Goal: Task Accomplishment & Management: Use online tool/utility

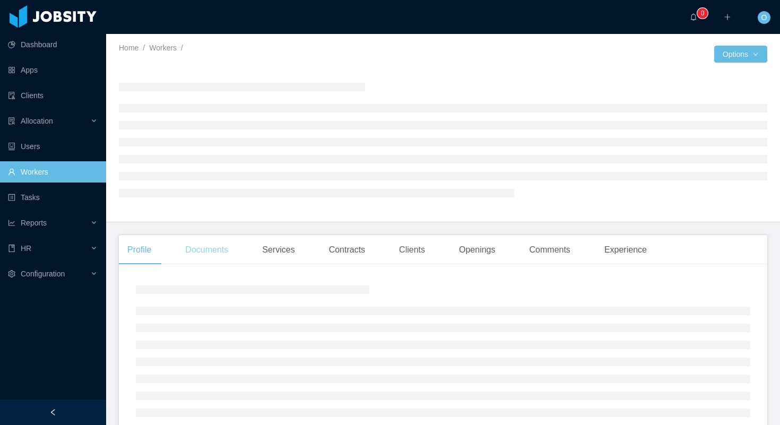
click at [212, 259] on div "Documents" at bounding box center [207, 250] width 60 height 30
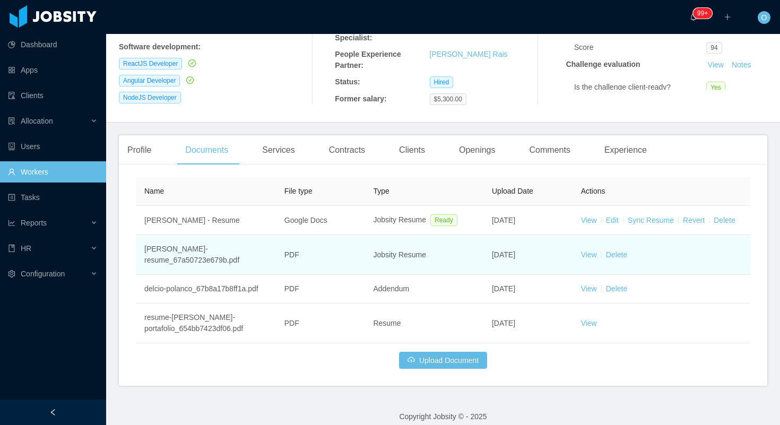
scroll to position [194, 0]
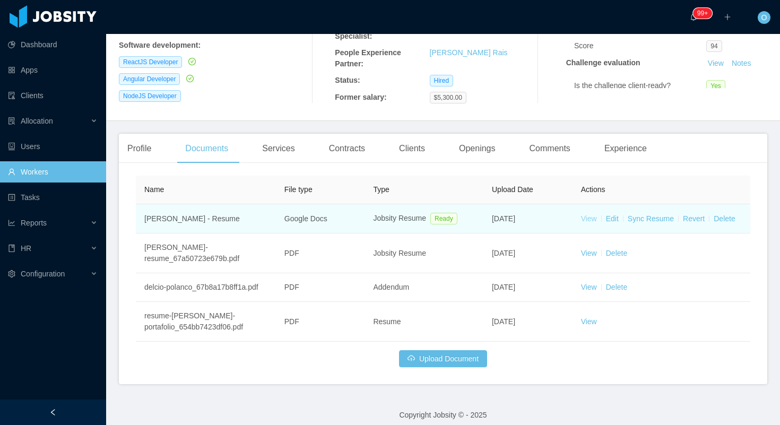
click at [585, 220] on link "View" at bounding box center [589, 218] width 16 height 8
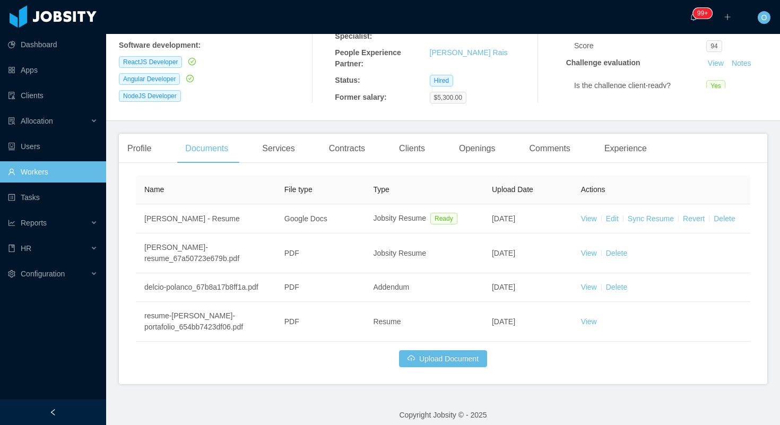
scroll to position [0, 0]
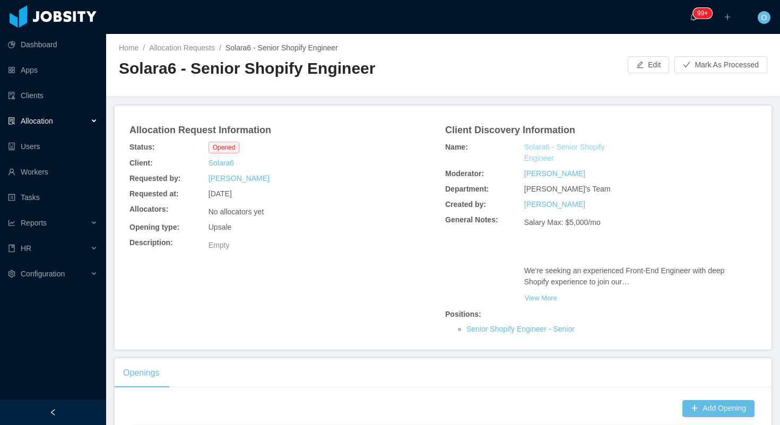
click at [586, 144] on link "Solara6 - Senior Shopify Engineer" at bounding box center [574, 153] width 101 height 22
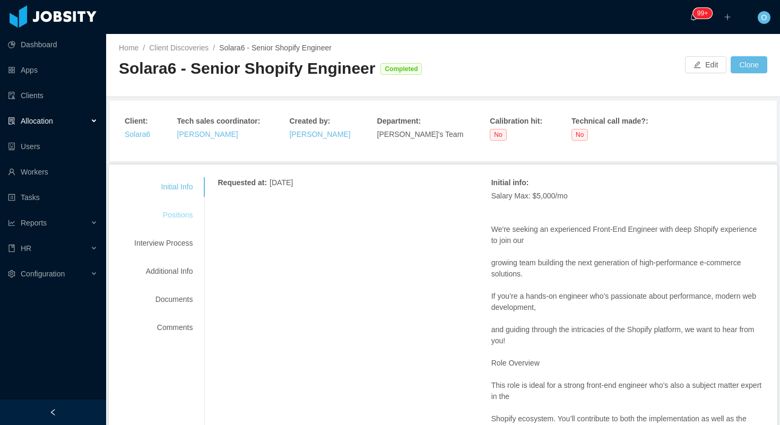
click at [178, 211] on div "Positions" at bounding box center [164, 215] width 84 height 20
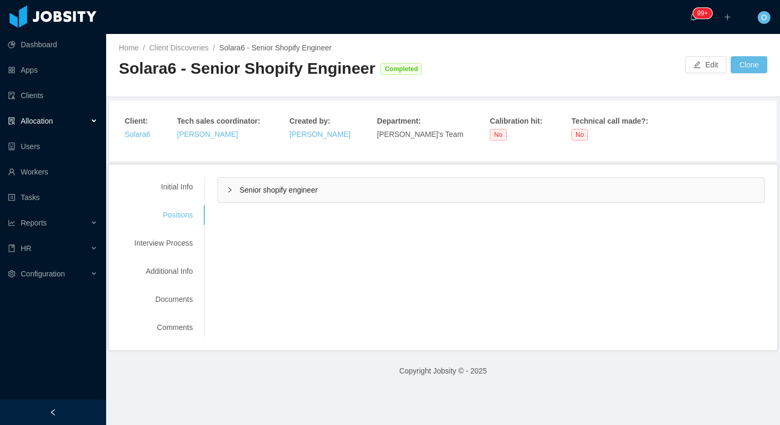
click at [219, 194] on div "Requested at : September 18, 2025 Initial info : Salary Max: $5,000/mo We're se…" at bounding box center [484, 189] width 560 height 25
click at [230, 192] on icon "icon: right" at bounding box center [230, 190] width 6 height 6
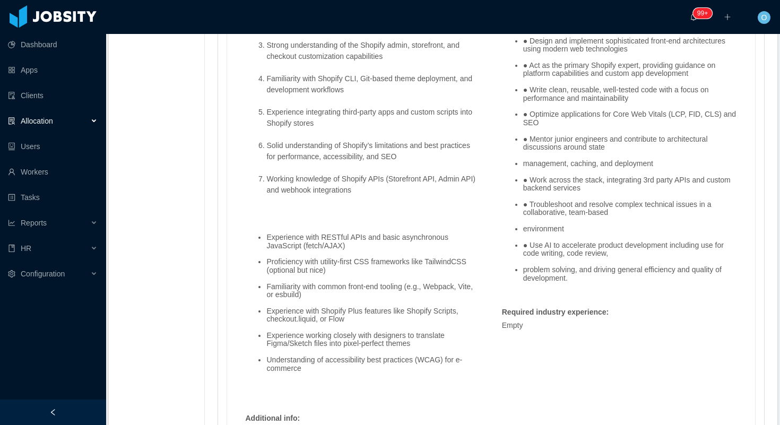
scroll to position [1011, 0]
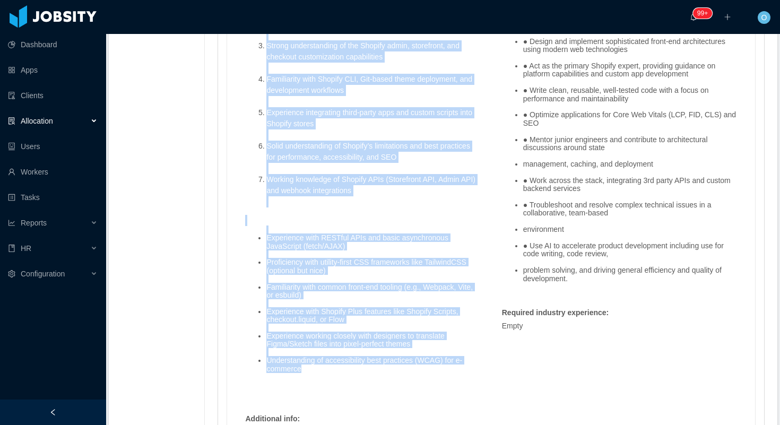
drag, startPoint x: 318, startPoint y: 369, endPoint x: 272, endPoint y: 34, distance: 338.0
click at [272, 34] on span "Excellent written and verbal communication skills in English 5+ years of front-…" at bounding box center [362, 134] width 235 height 496
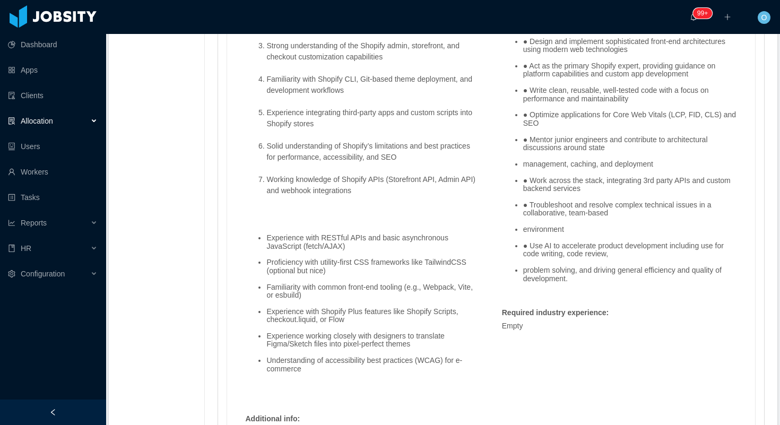
click at [291, 60] on li "Strong understanding of the Shopify admin, storefront, and checkout customizati…" at bounding box center [373, 51] width 214 height 22
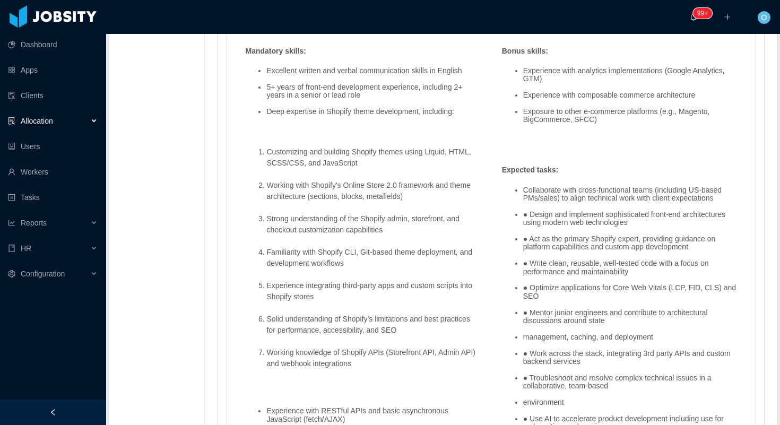
scroll to position [833, 0]
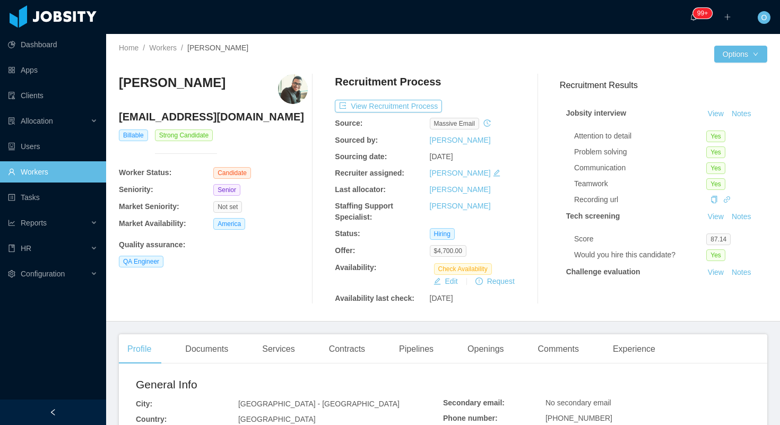
click at [514, 51] on div at bounding box center [578, 54] width 271 height 17
click at [500, 352] on div "Openings" at bounding box center [486, 349] width 54 height 30
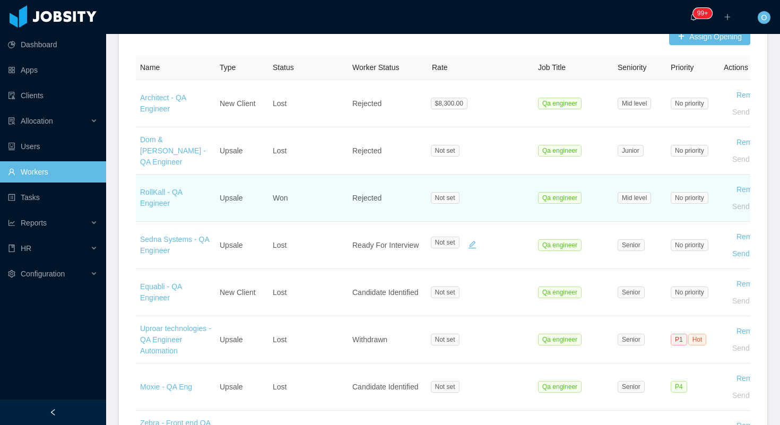
scroll to position [660, 0]
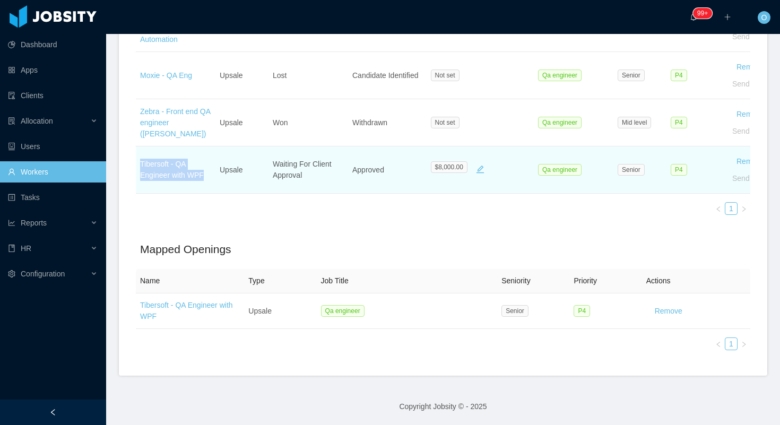
drag, startPoint x: 207, startPoint y: 175, endPoint x: 141, endPoint y: 169, distance: 66.6
click at [141, 169] on td "Tibersoft - QA Engineer with WPF" at bounding box center [176, 169] width 80 height 47
copy link "Tibersoft - QA Engineer with WPF"
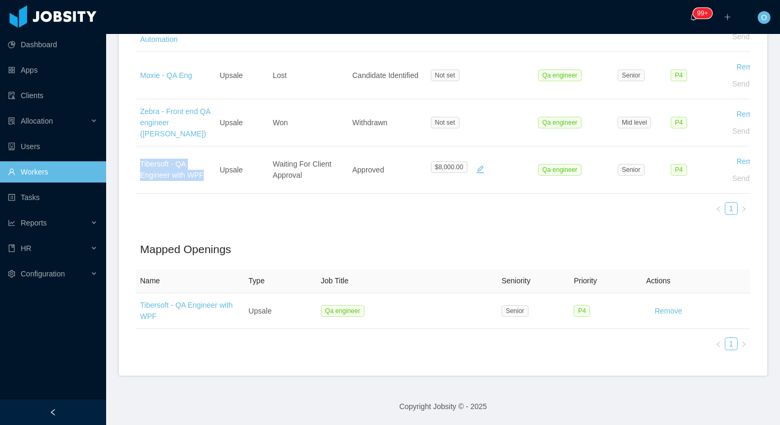
drag, startPoint x: 179, startPoint y: 174, endPoint x: 610, endPoint y: 5, distance: 462.2
click at [0, 0] on section "Dashboard Apps Clients Allocation Users Workers Tasks Reports HR Configuration …" at bounding box center [390, 212] width 780 height 425
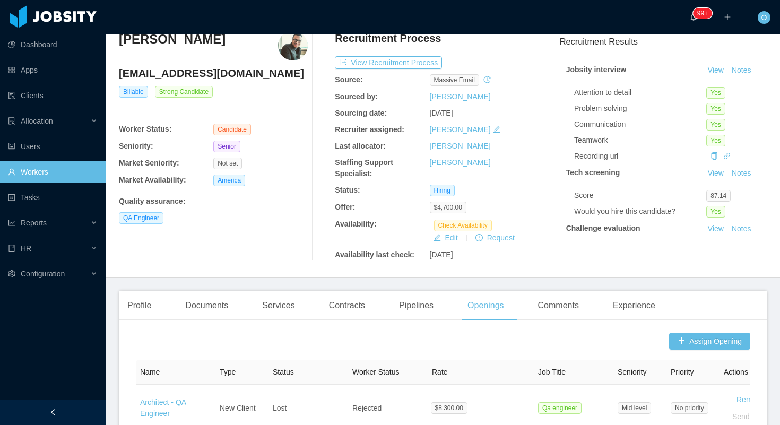
scroll to position [0, 0]
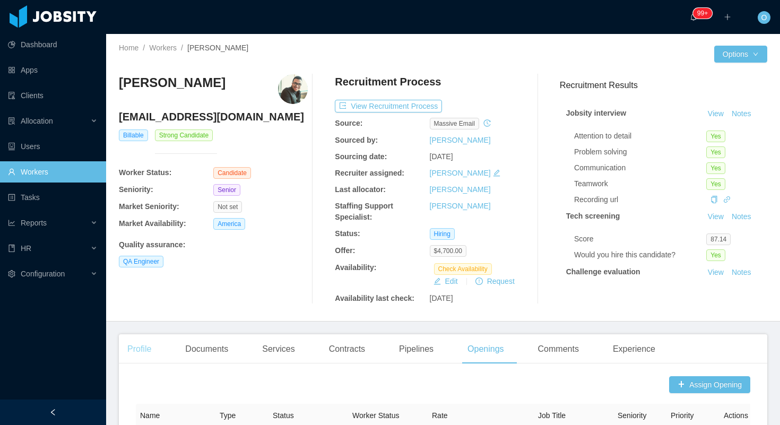
click at [153, 350] on div "Profile" at bounding box center [139, 349] width 41 height 30
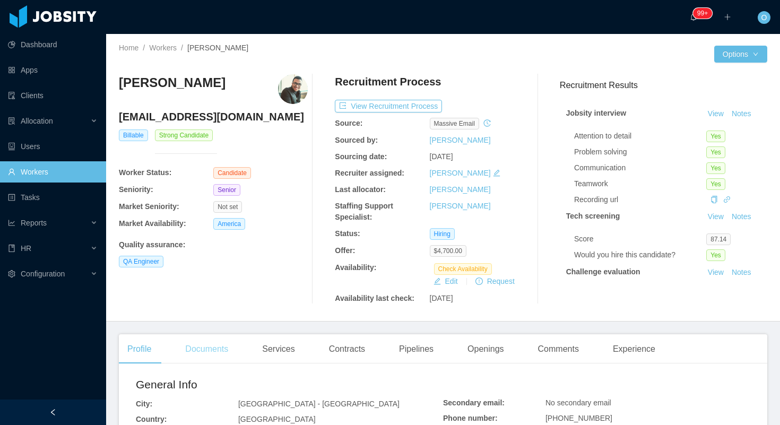
click at [215, 349] on div "Documents" at bounding box center [207, 349] width 60 height 30
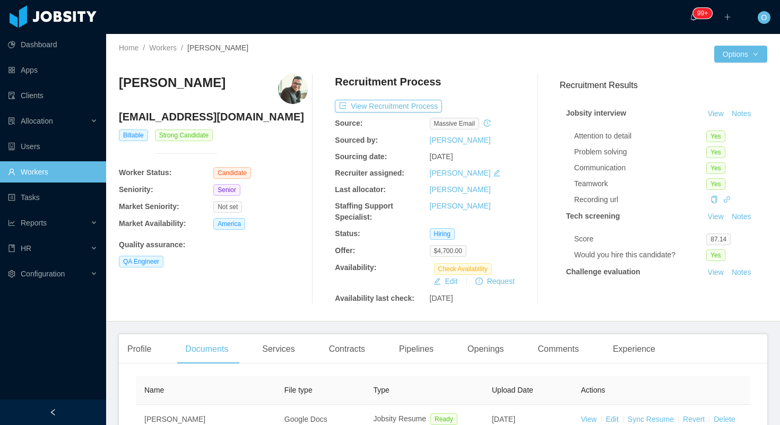
scroll to position [170, 0]
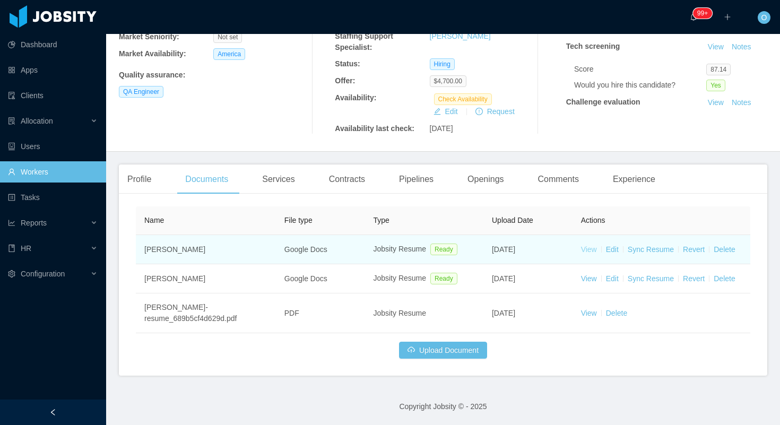
click at [587, 247] on link "View" at bounding box center [589, 249] width 16 height 8
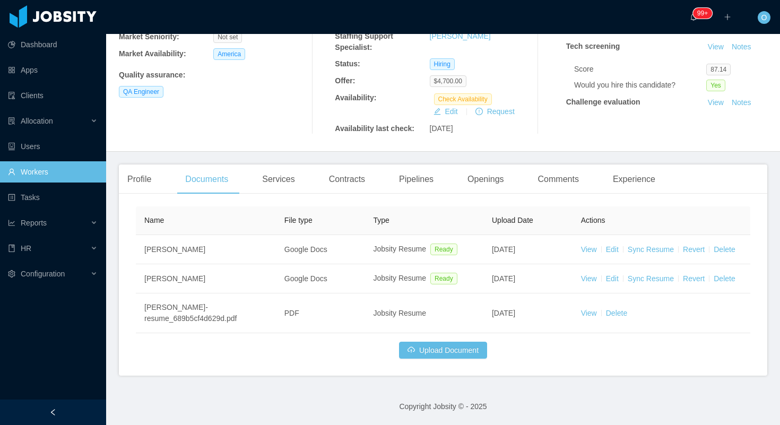
scroll to position [0, 0]
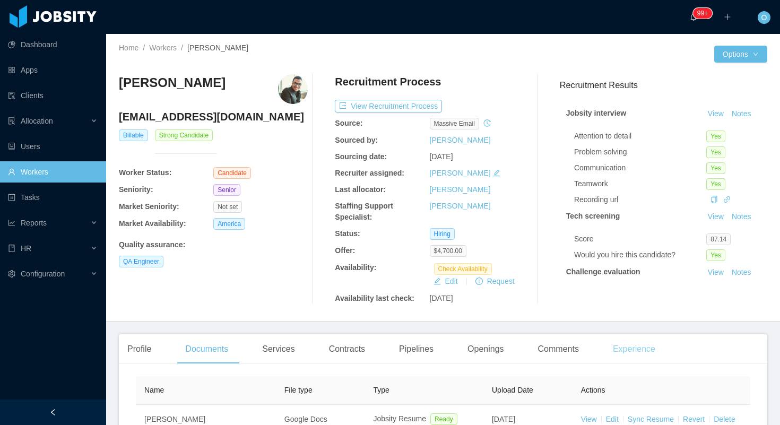
click at [627, 344] on div "Experience" at bounding box center [633, 349] width 59 height 30
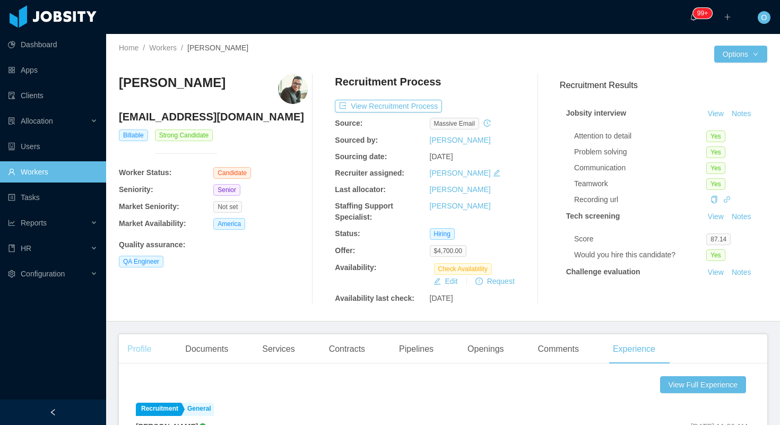
click at [147, 354] on div "Profile" at bounding box center [139, 349] width 41 height 30
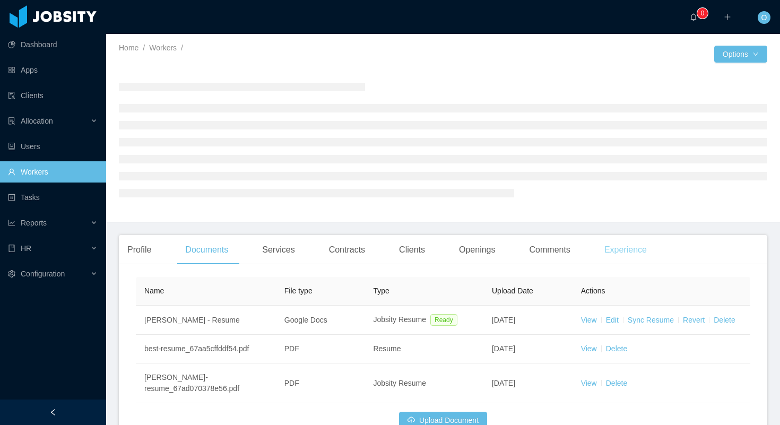
click at [635, 251] on div "Experience" at bounding box center [625, 250] width 59 height 30
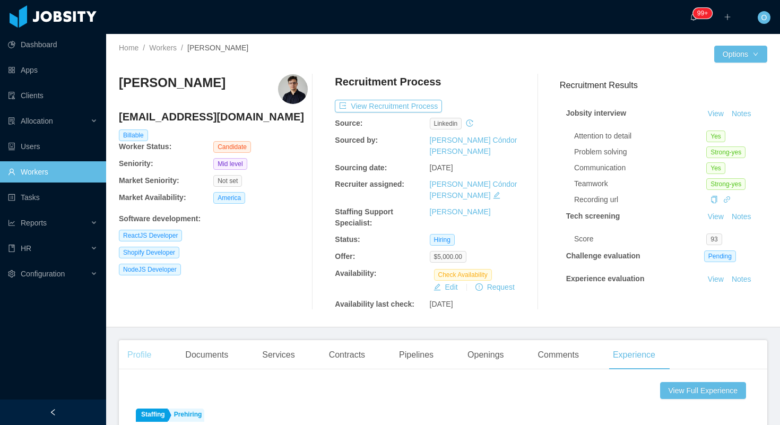
click at [148, 340] on div "Profile" at bounding box center [139, 355] width 41 height 30
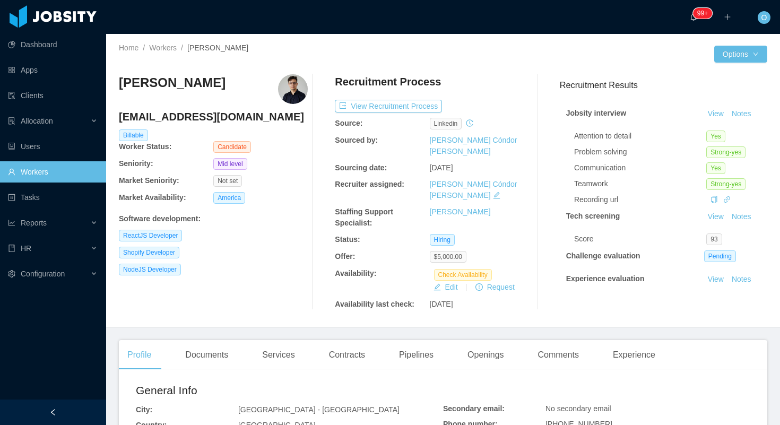
scroll to position [272, 0]
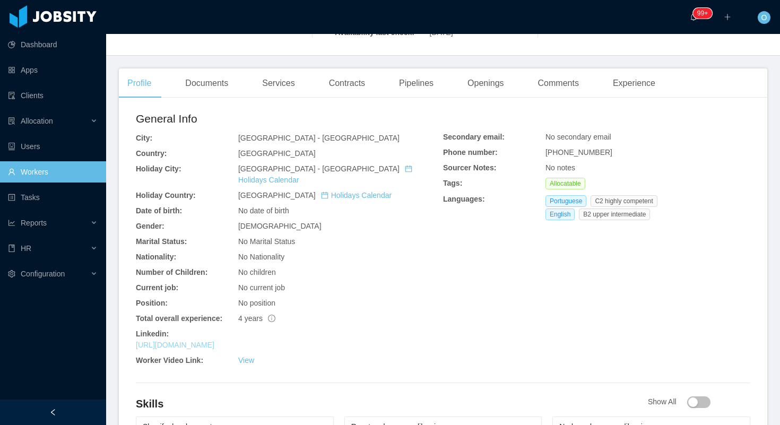
click at [214, 341] on link "[URL][DOMAIN_NAME]" at bounding box center [175, 345] width 79 height 8
click at [645, 68] on div "Experience" at bounding box center [633, 83] width 59 height 30
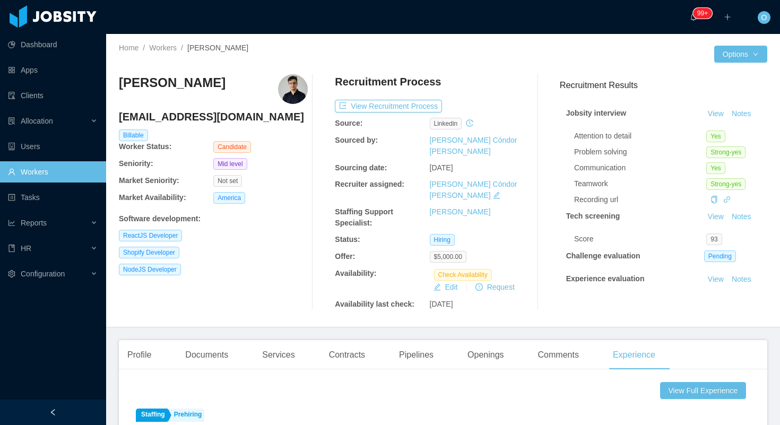
click at [242, 115] on h4 "joaogabrielapsss@gmail.com" at bounding box center [213, 116] width 189 height 15
copy h4 "joaogabrielapsss@gmail.com"
click at [147, 340] on div "Profile" at bounding box center [139, 355] width 41 height 30
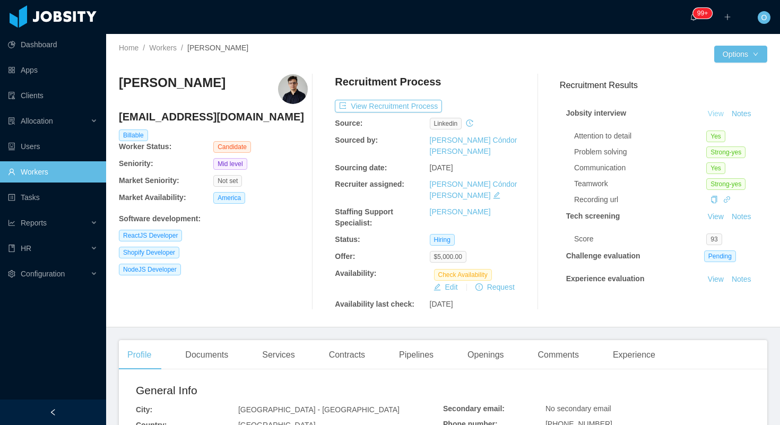
click at [713, 113] on link "View" at bounding box center [715, 113] width 23 height 8
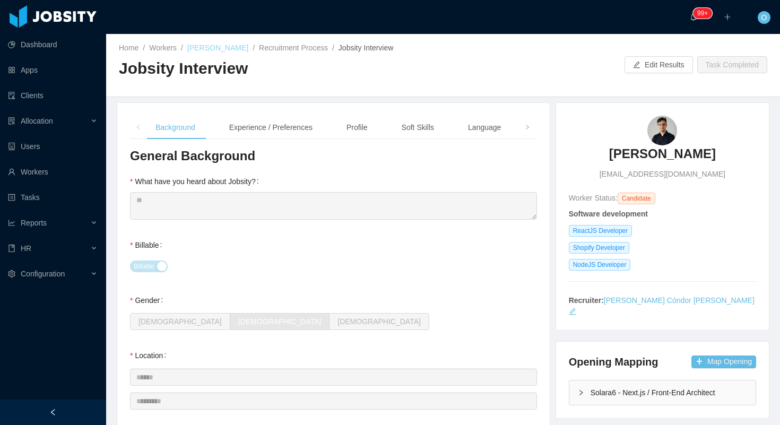
click at [219, 46] on link "Joao Alves" at bounding box center [217, 48] width 61 height 8
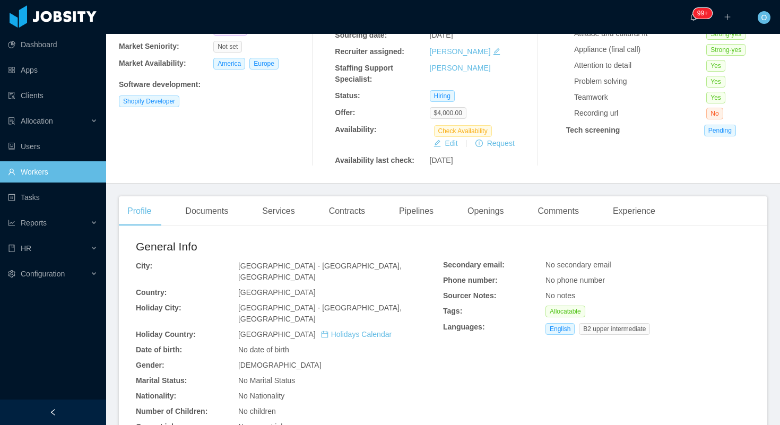
scroll to position [166, 0]
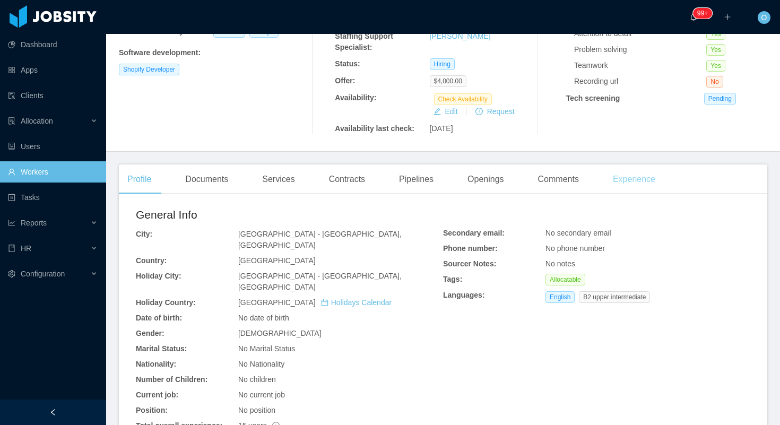
click at [635, 183] on div "Experience" at bounding box center [633, 179] width 59 height 30
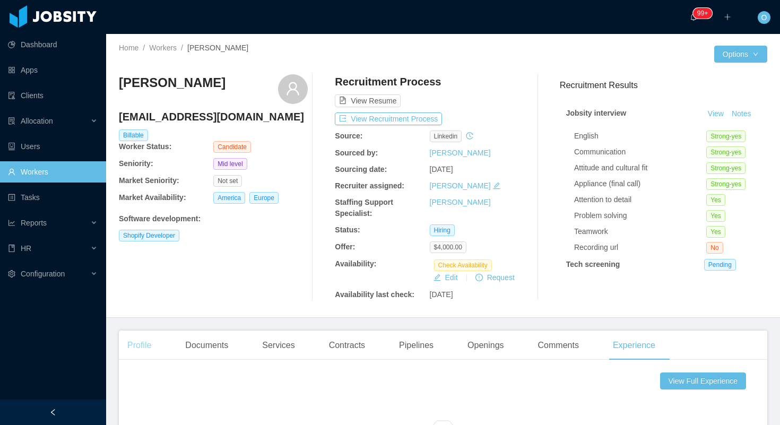
click at [131, 354] on div "Profile" at bounding box center [139, 346] width 41 height 30
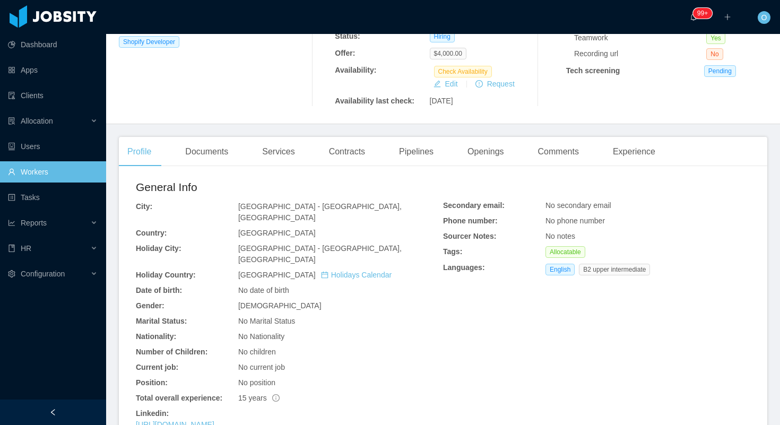
scroll to position [203, 0]
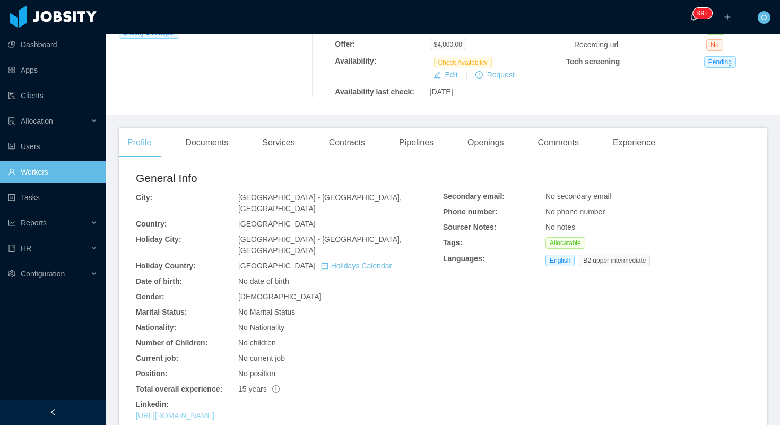
click at [214, 411] on link "[URL][DOMAIN_NAME]" at bounding box center [175, 415] width 79 height 8
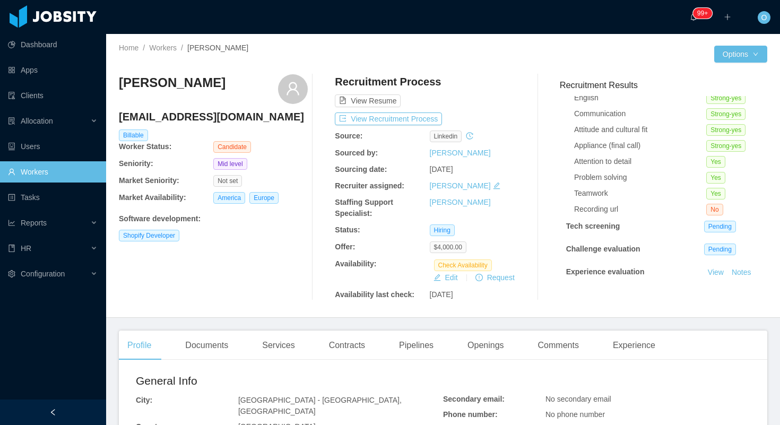
scroll to position [88, 0]
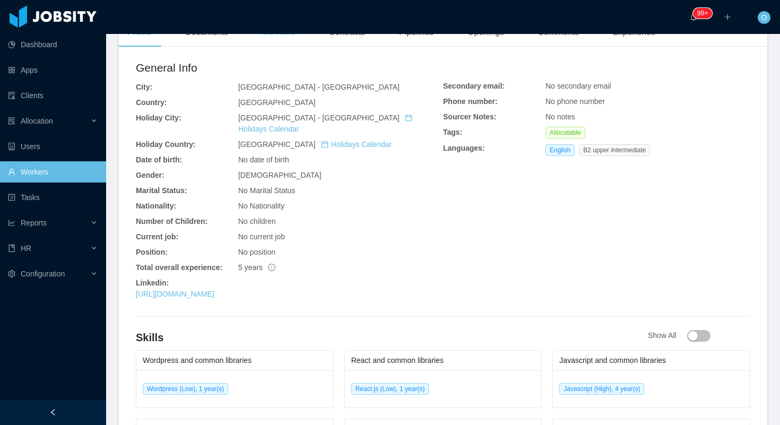
scroll to position [320, 0]
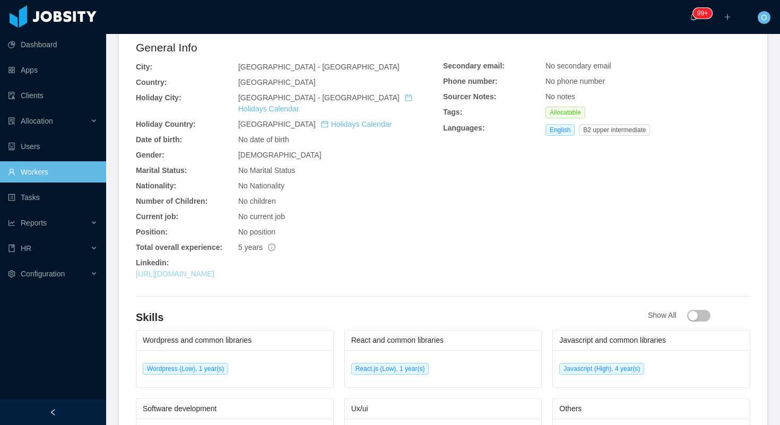
click at [214, 270] on link "[URL][DOMAIN_NAME]" at bounding box center [175, 274] width 79 height 8
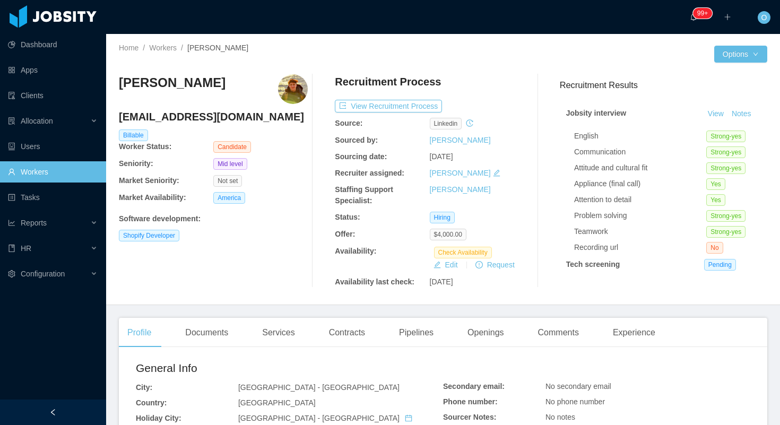
click at [219, 116] on h4 "davimarrasantos@gmail.com" at bounding box center [213, 116] width 189 height 15
copy h4 "davimarrasantos@gmail.com"
click at [513, 56] on div at bounding box center [578, 54] width 271 height 17
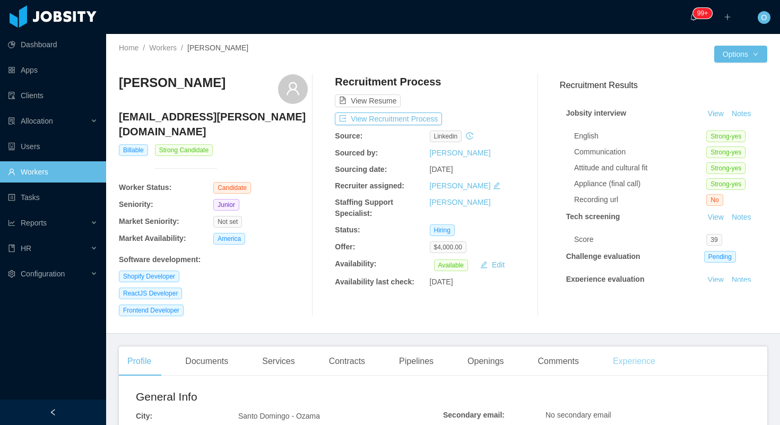
click at [615, 346] on div "Experience" at bounding box center [633, 361] width 59 height 30
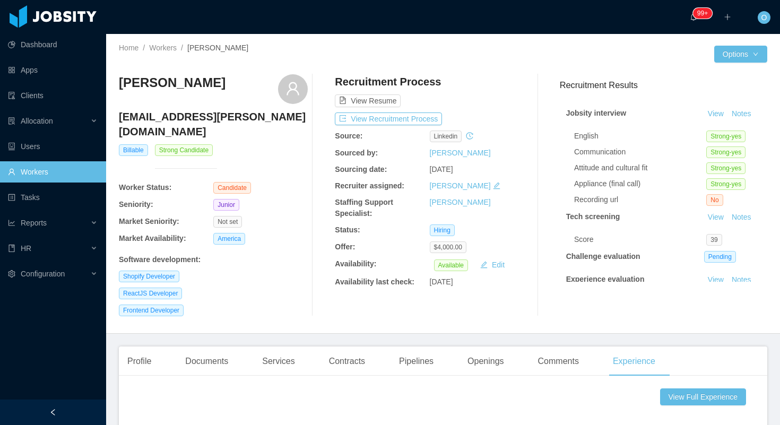
scroll to position [57, 0]
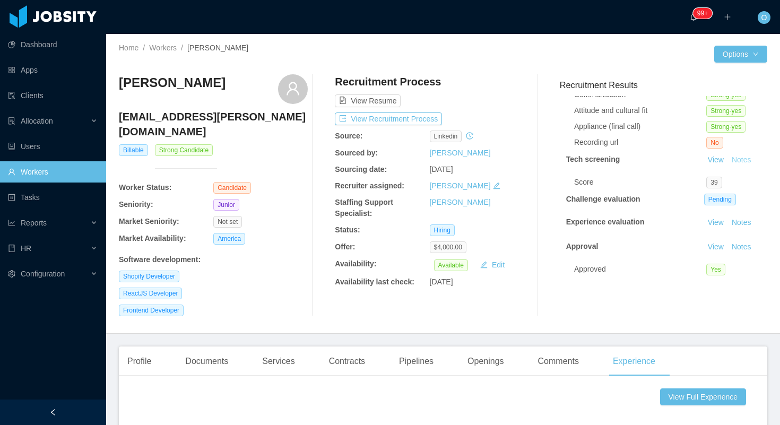
click at [747, 159] on button "Notes" at bounding box center [741, 160] width 28 height 13
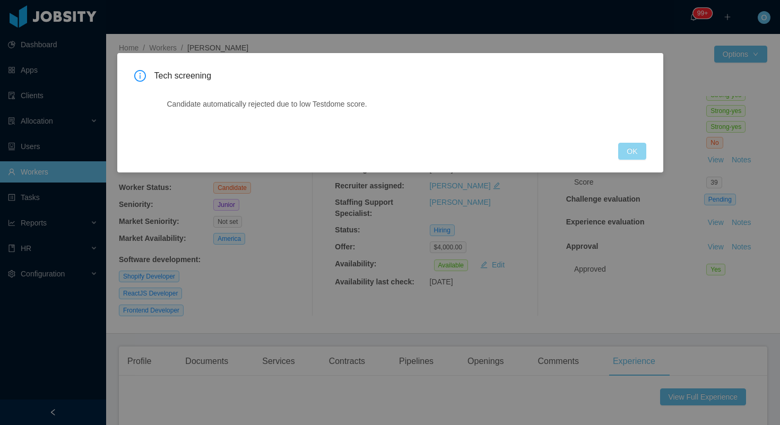
click at [638, 153] on button "OK" at bounding box center [632, 151] width 28 height 17
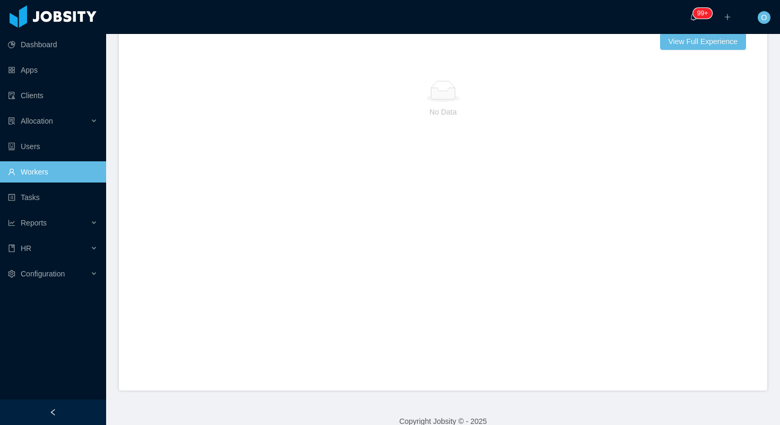
scroll to position [0, 0]
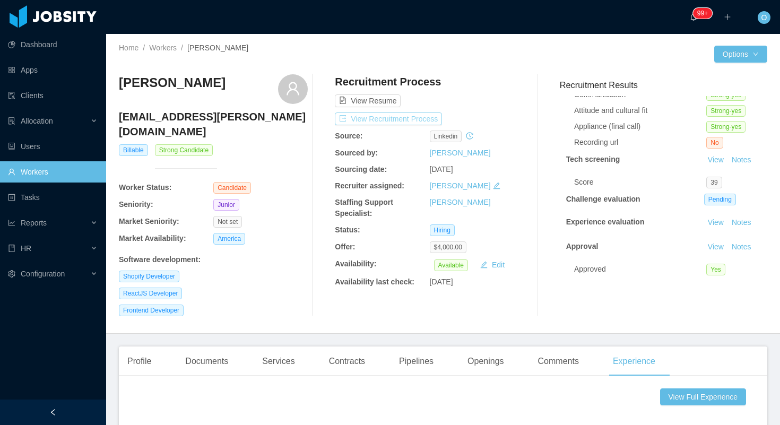
click at [436, 122] on button "View Recruitment Process" at bounding box center [388, 118] width 107 height 13
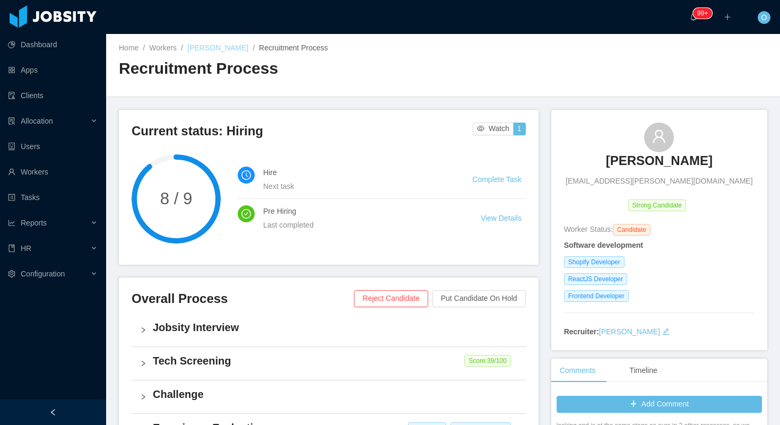
click at [199, 48] on link "Juan Rojas" at bounding box center [217, 48] width 61 height 8
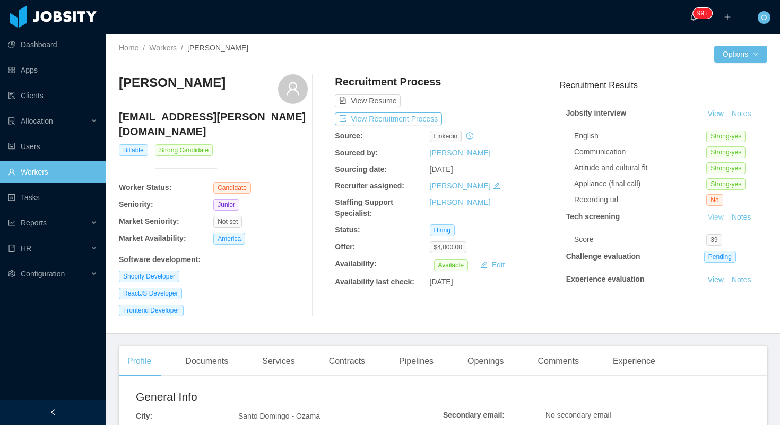
click at [717, 216] on link "View" at bounding box center [715, 217] width 23 height 8
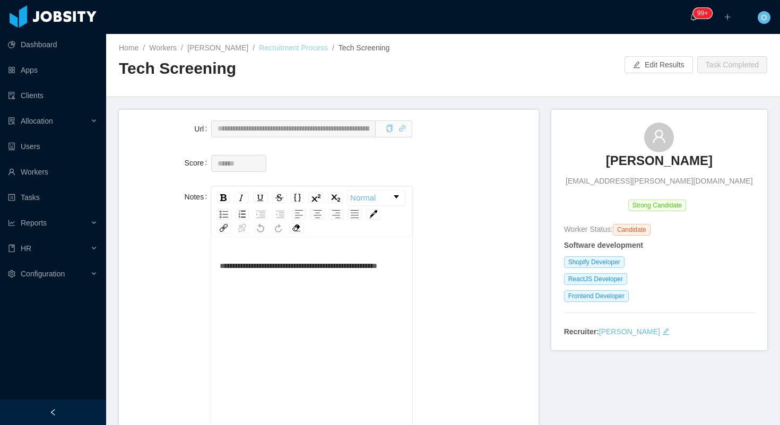
click at [291, 48] on link "Recruitment Process" at bounding box center [293, 48] width 69 height 8
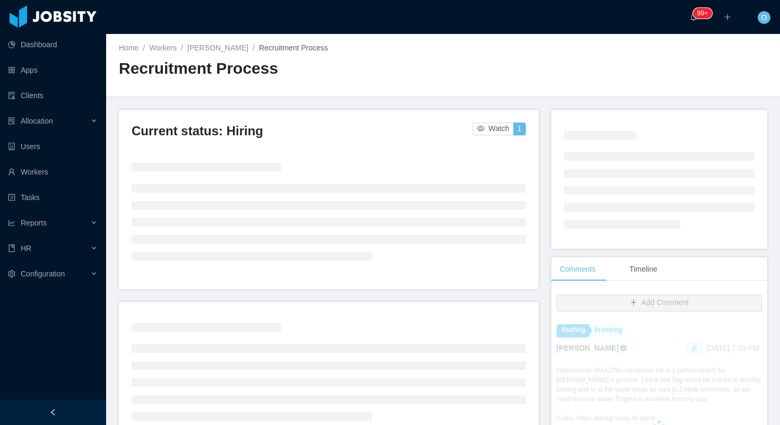
scroll to position [267, 0]
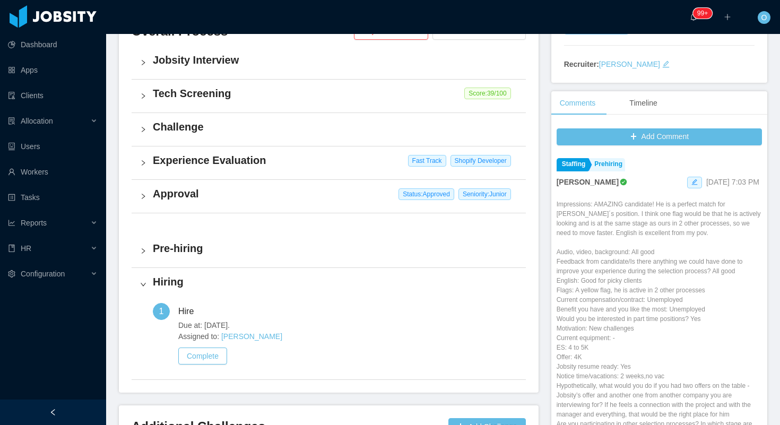
click at [262, 103] on div "Tech Screening Score: 39 /100" at bounding box center [329, 96] width 394 height 33
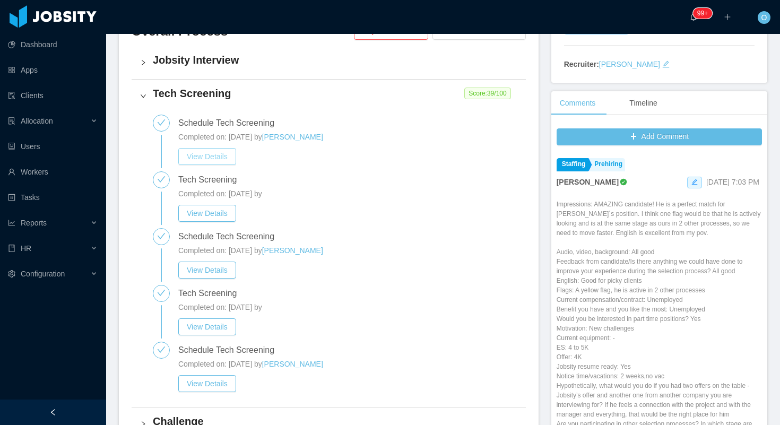
click at [213, 165] on button "View Details" at bounding box center [207, 156] width 58 height 17
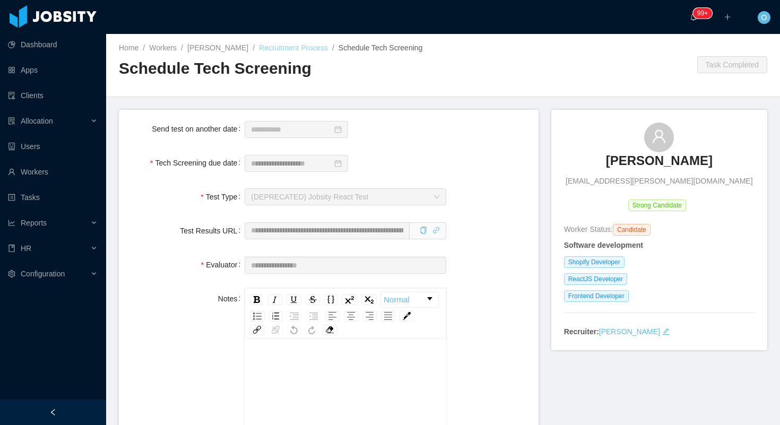
click at [289, 46] on link "Recruitment Process" at bounding box center [293, 48] width 69 height 8
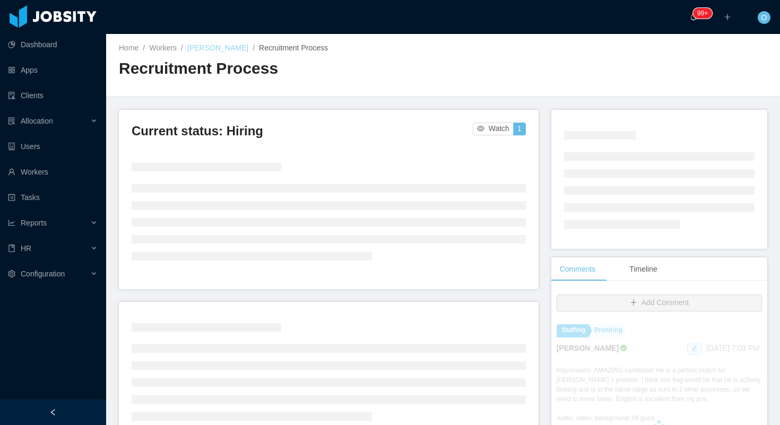
click at [204, 50] on link "Juan Rojas" at bounding box center [217, 48] width 61 height 8
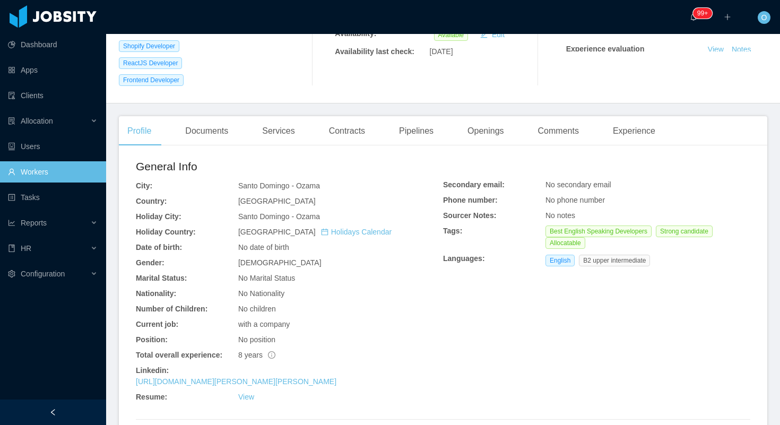
scroll to position [242, 0]
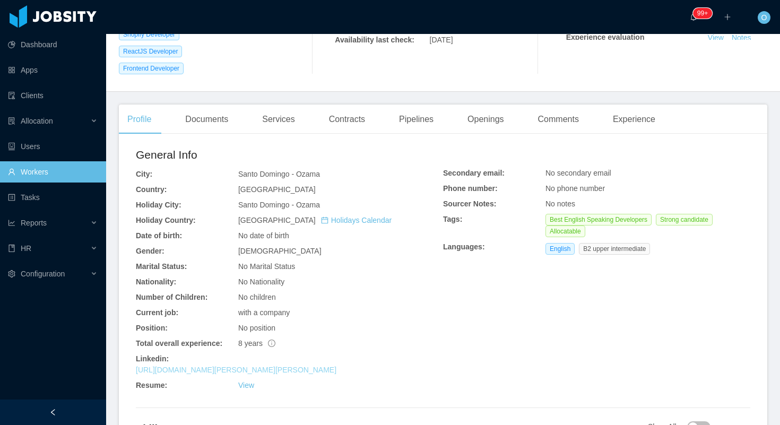
click at [241, 366] on link "https://do.linkedin.com/in/juan-fco-rojas-2a123997" at bounding box center [236, 370] width 201 height 8
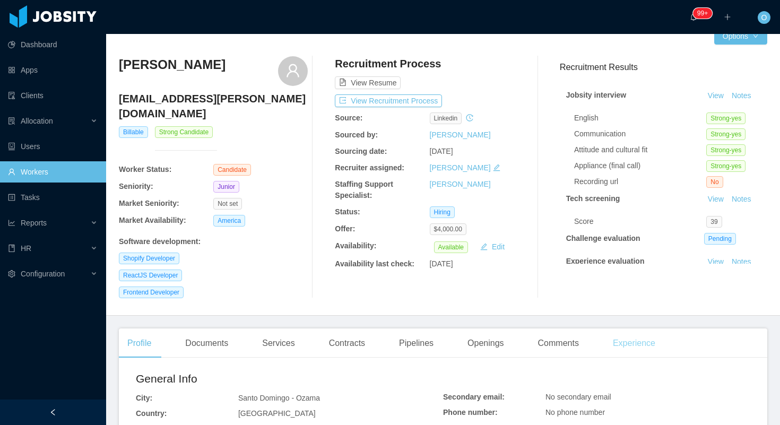
scroll to position [57, 0]
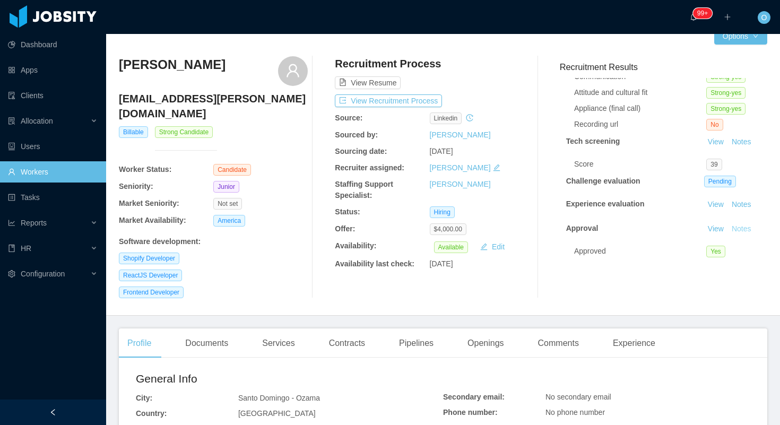
click at [744, 229] on button "Notes" at bounding box center [741, 229] width 28 height 13
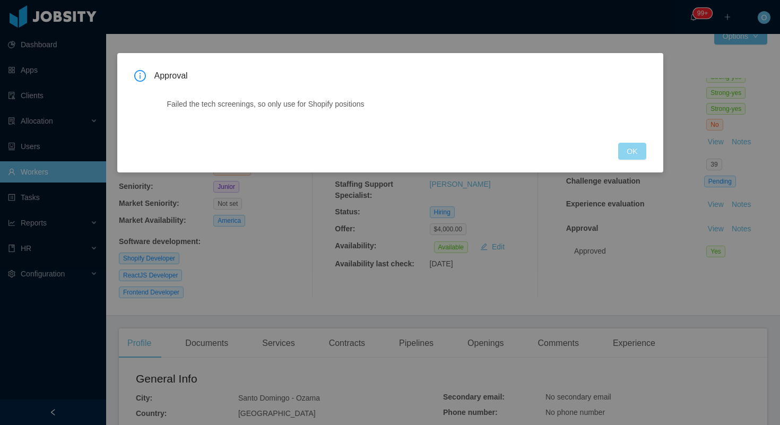
click at [634, 156] on button "OK" at bounding box center [632, 151] width 28 height 17
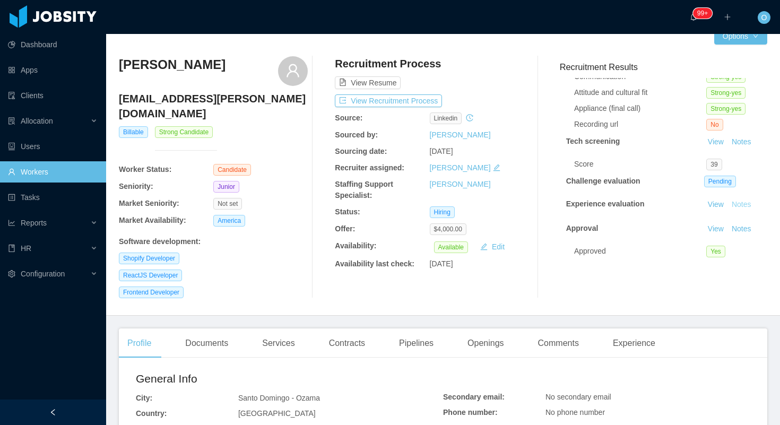
click at [743, 207] on button "Notes" at bounding box center [741, 204] width 28 height 13
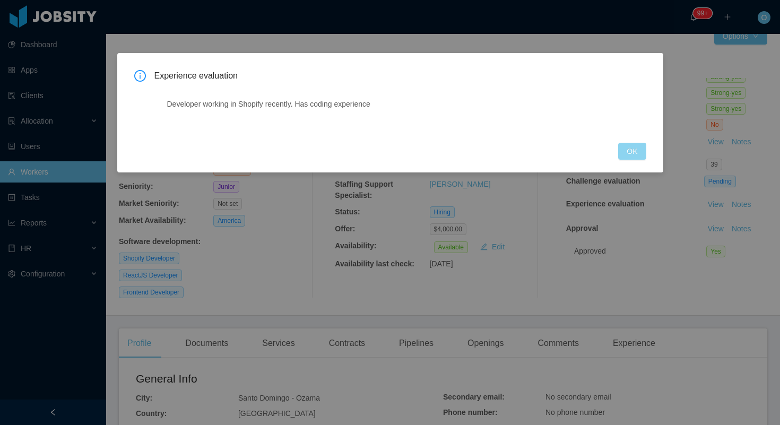
click at [637, 148] on button "OK" at bounding box center [632, 151] width 28 height 17
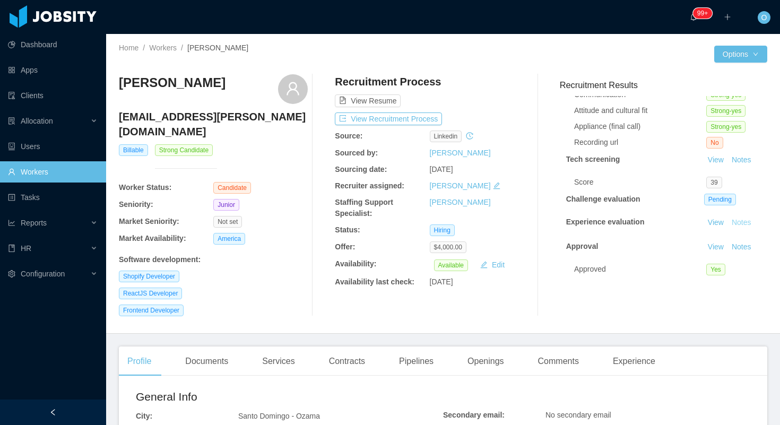
scroll to position [0, 0]
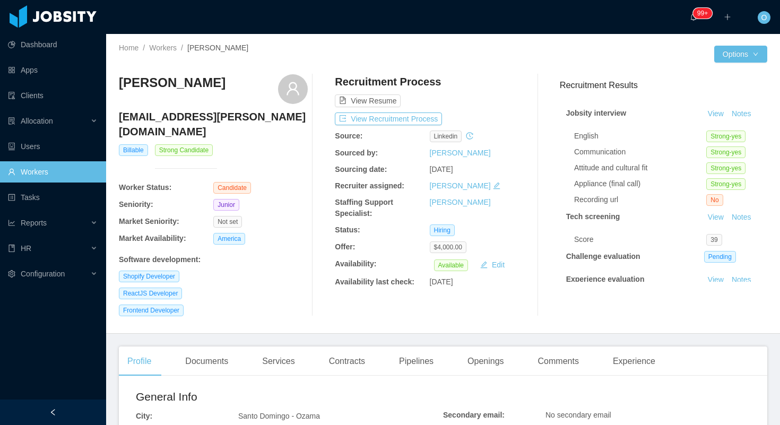
click at [386, 53] on div "Home / Workers / Juan Rojas /" at bounding box center [281, 47] width 324 height 11
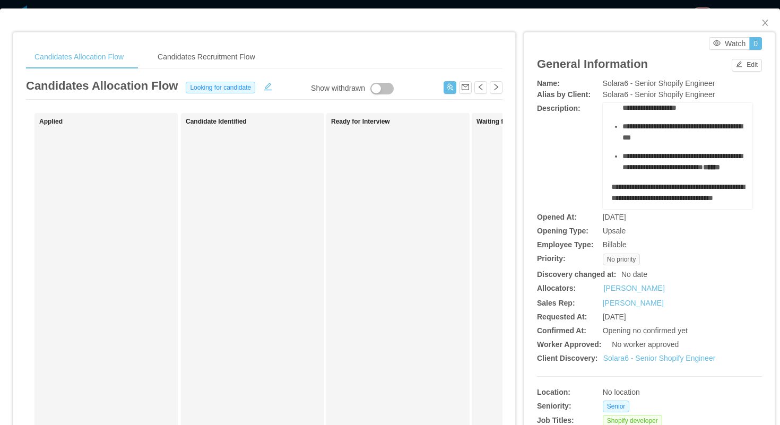
scroll to position [575, 0]
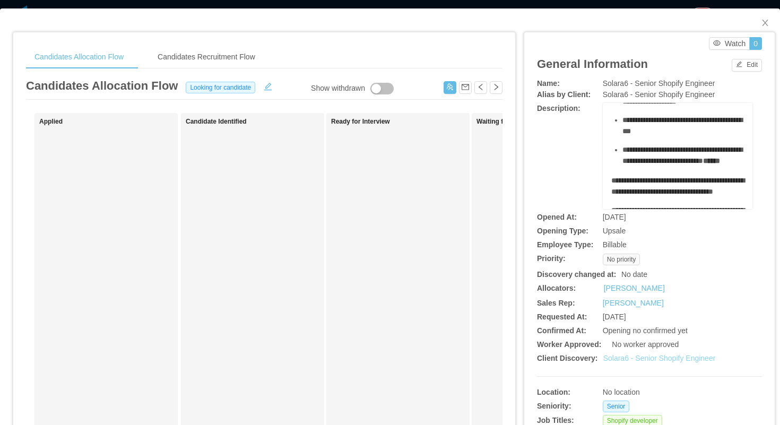
click at [643, 360] on link "Solara6 - Senior Shopify Engineer" at bounding box center [659, 358] width 112 height 8
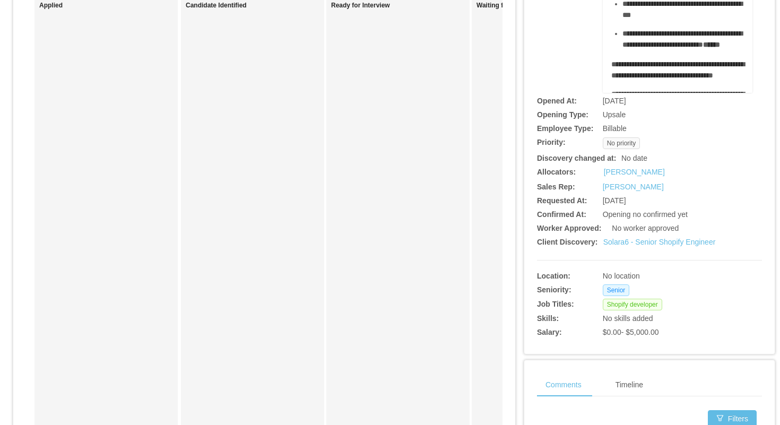
scroll to position [0, 0]
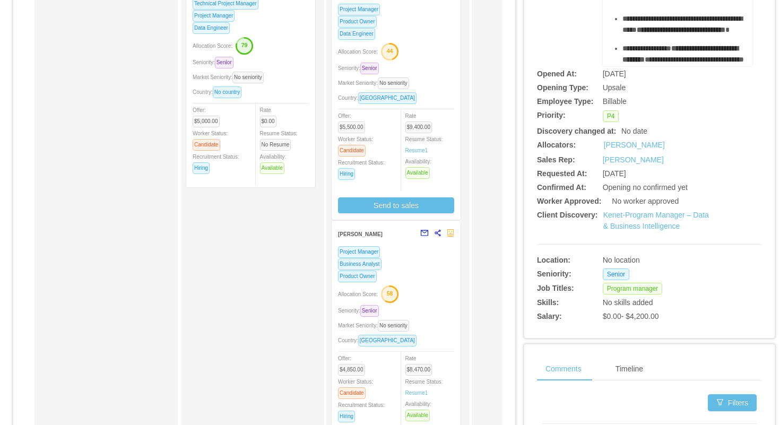
scroll to position [204, 0]
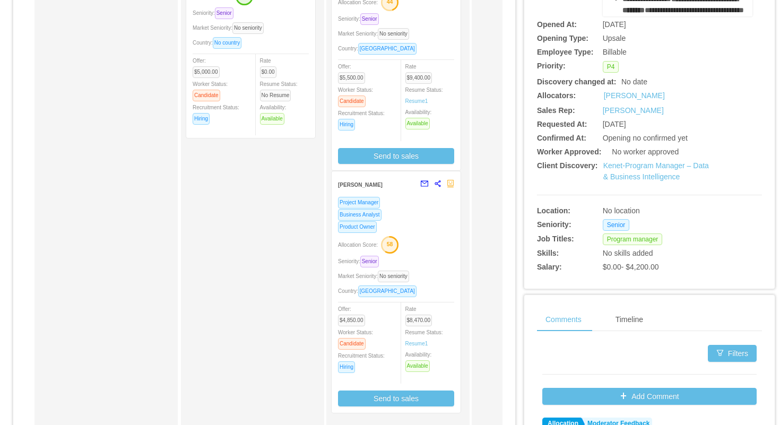
click at [427, 221] on div "Product Owner" at bounding box center [396, 227] width 116 height 12
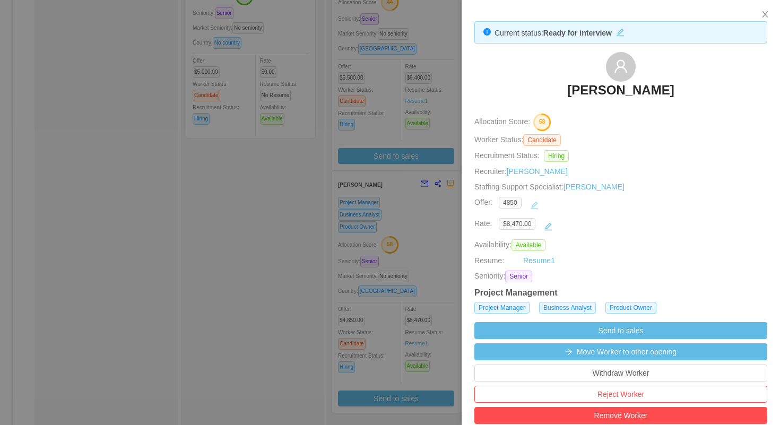
click at [534, 205] on button "button" at bounding box center [534, 205] width 17 height 17
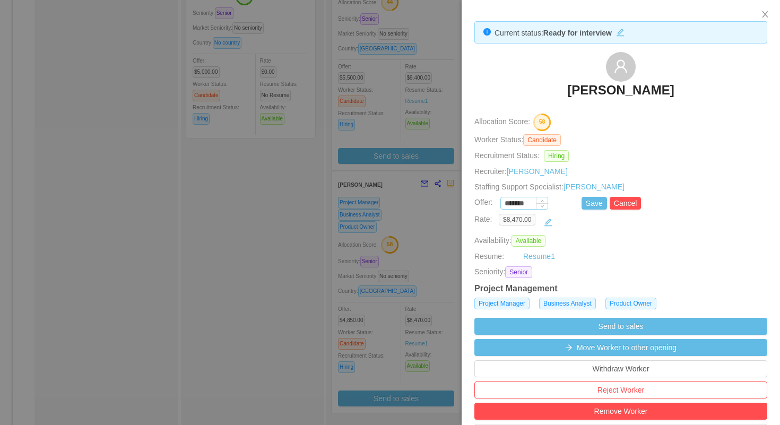
click at [519, 205] on input "*******" at bounding box center [524, 204] width 47 height 12
click at [584, 203] on button "Save" at bounding box center [594, 203] width 25 height 13
type input "*******"
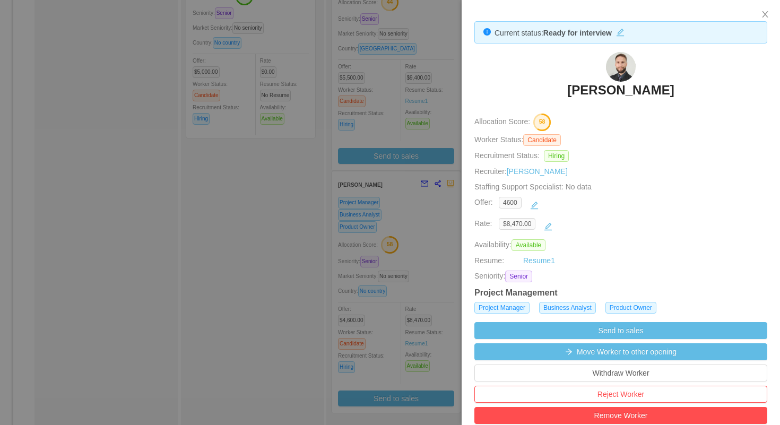
click at [306, 167] on div at bounding box center [390, 212] width 780 height 425
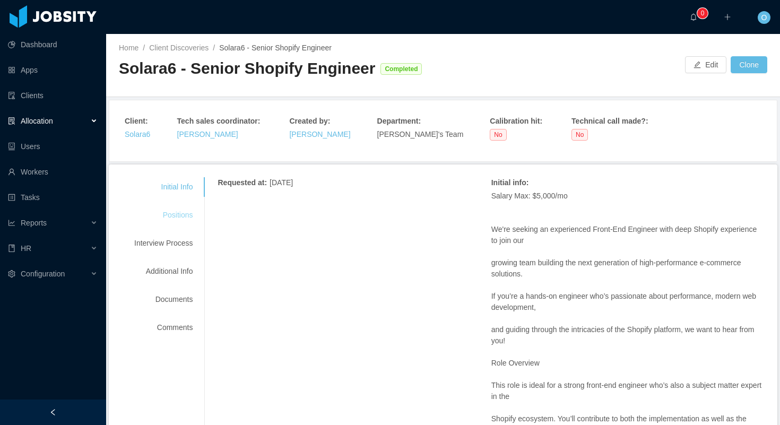
click at [176, 213] on div "Positions" at bounding box center [164, 215] width 84 height 20
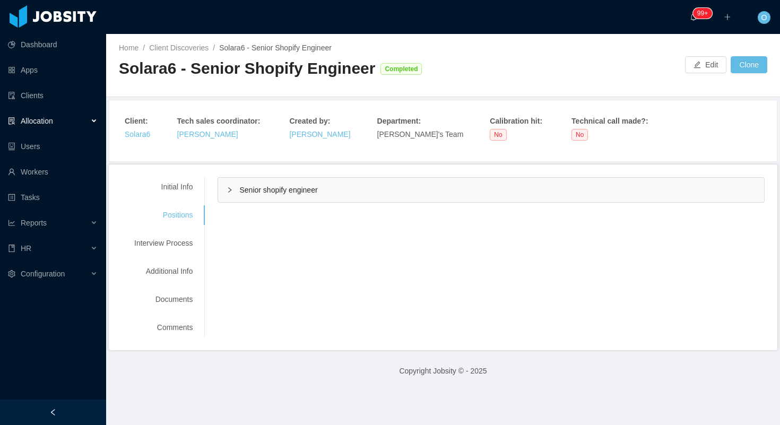
click at [228, 191] on div "Senior shopify engineer" at bounding box center [491, 190] width 546 height 24
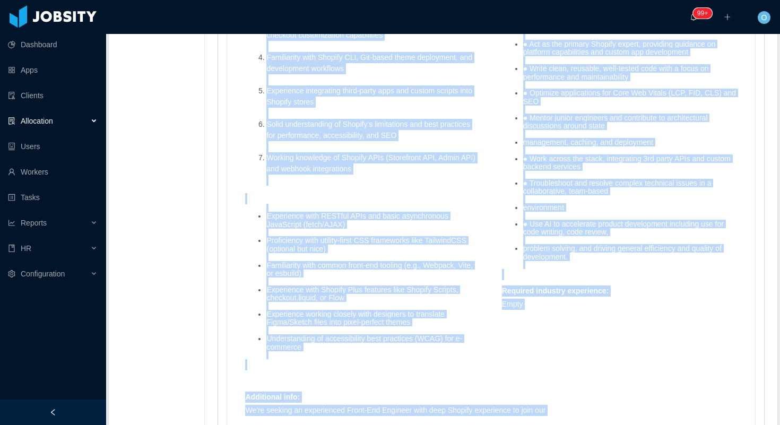
scroll to position [1038, 0]
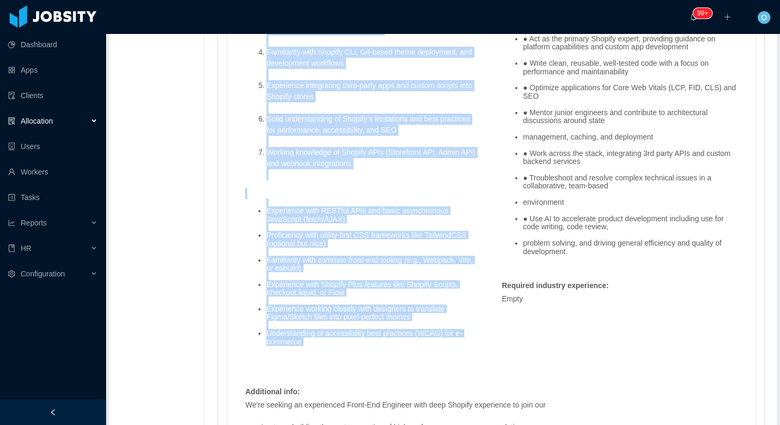
drag, startPoint x: 248, startPoint y: 101, endPoint x: 389, endPoint y: 348, distance: 284.5
click at [389, 348] on div "Mandatory skills : Excellent written and verbal communication skills in English…" at bounding box center [363, 106] width 246 height 520
copy div "Loremipsu dolors : Ametconse adipisc eli seddoe temporincidid utlabo et Dolorem…"
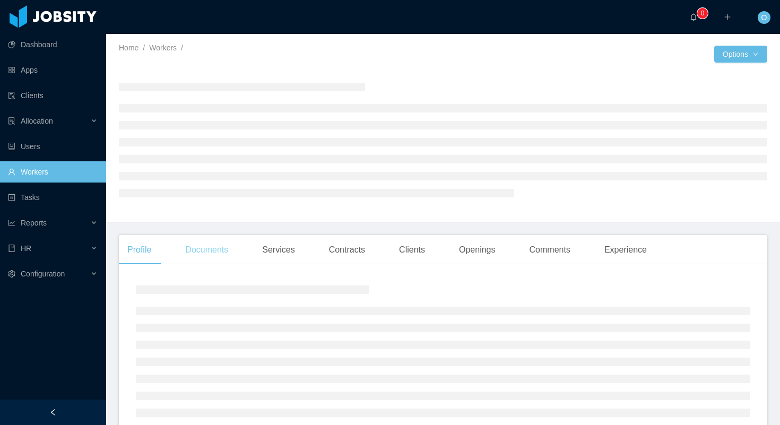
click at [226, 257] on div "Documents" at bounding box center [207, 250] width 60 height 30
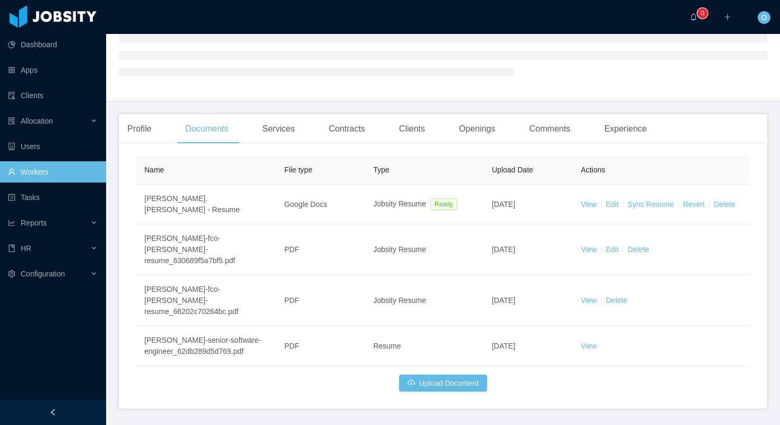
scroll to position [218, 0]
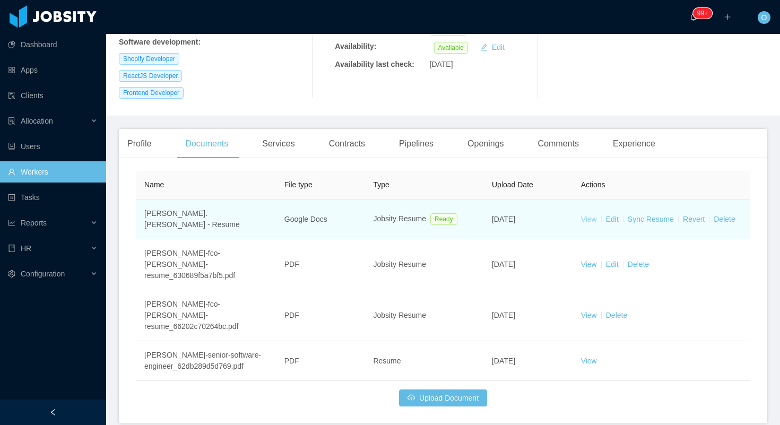
click at [593, 215] on link "View" at bounding box center [589, 219] width 16 height 8
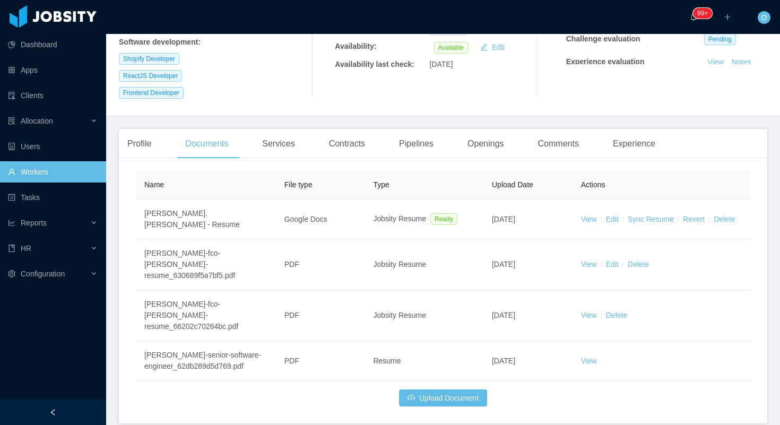
scroll to position [0, 0]
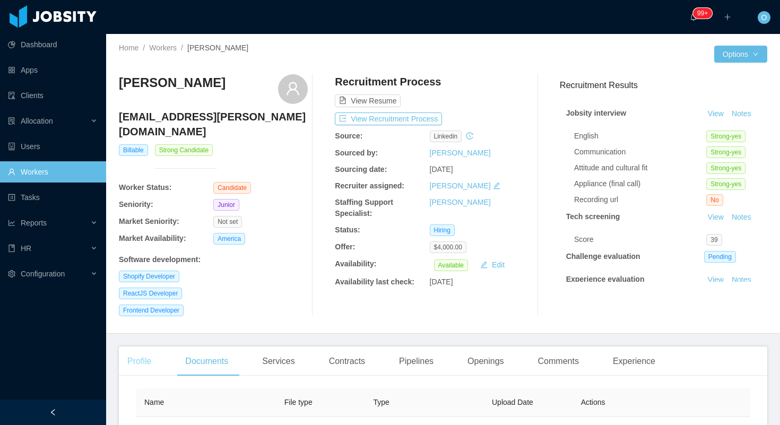
click at [131, 346] on div "Profile" at bounding box center [139, 361] width 41 height 30
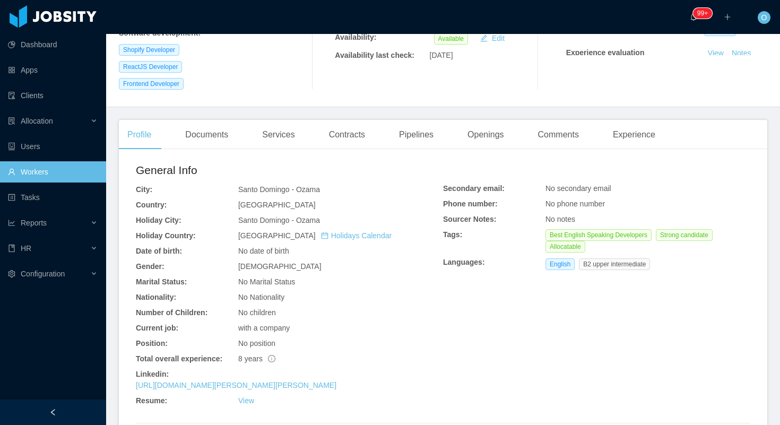
scroll to position [254, 0]
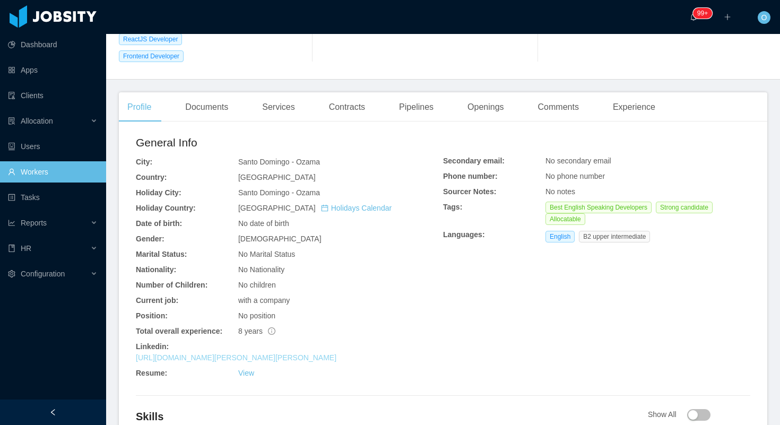
click at [210, 353] on link "https://do.linkedin.com/in/juan-fco-rojas-2a123997" at bounding box center [236, 357] width 201 height 8
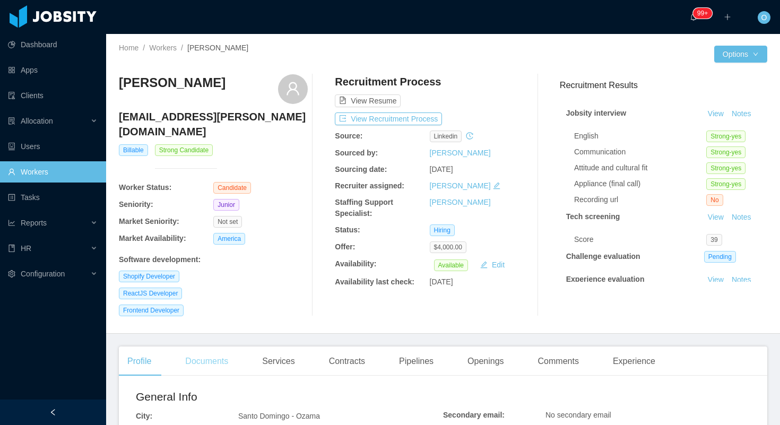
click at [222, 346] on div "Documents" at bounding box center [207, 361] width 60 height 30
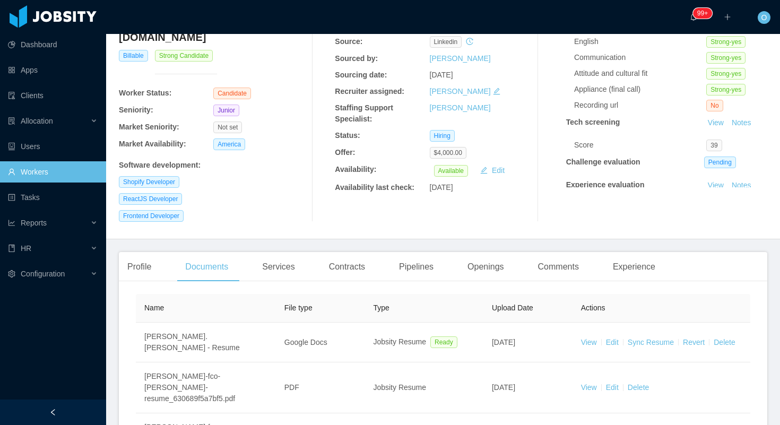
scroll to position [186, 0]
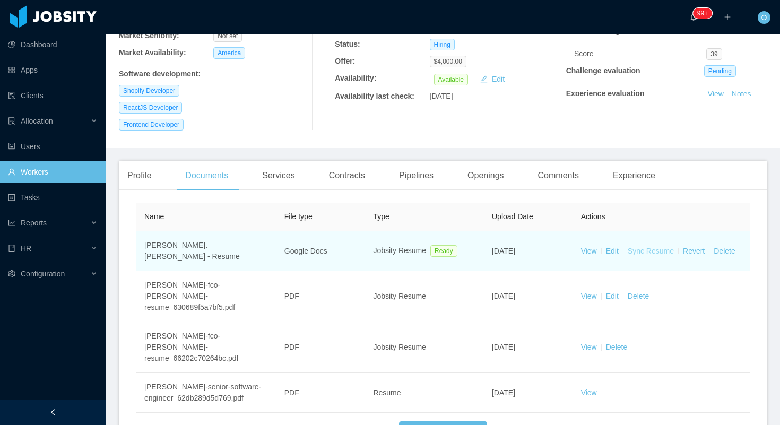
click at [643, 247] on link "Sync Resume" at bounding box center [651, 251] width 46 height 8
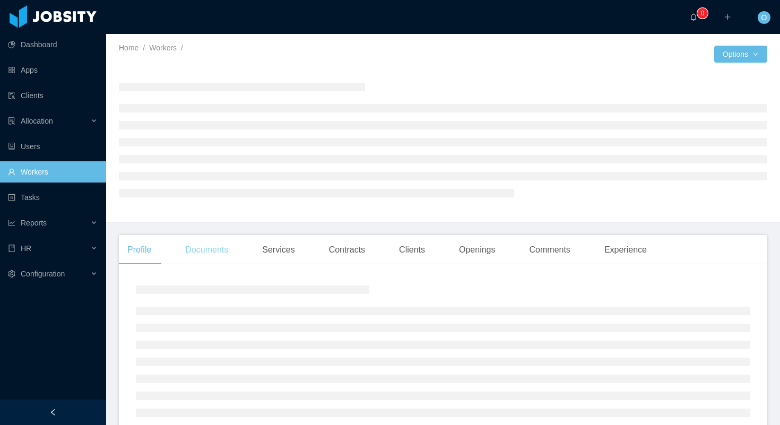
click at [214, 256] on div "Documents" at bounding box center [207, 250] width 60 height 30
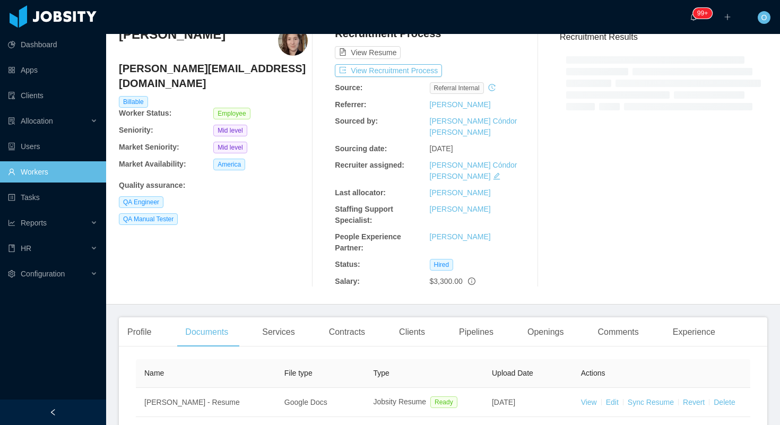
scroll to position [122, 0]
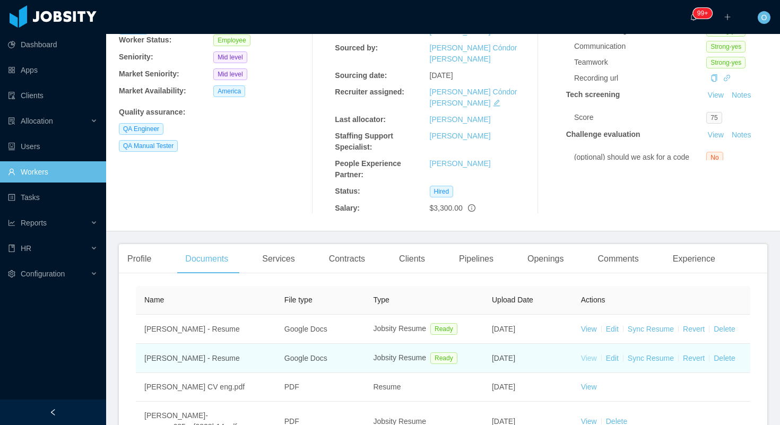
click at [588, 354] on link "View" at bounding box center [589, 358] width 16 height 8
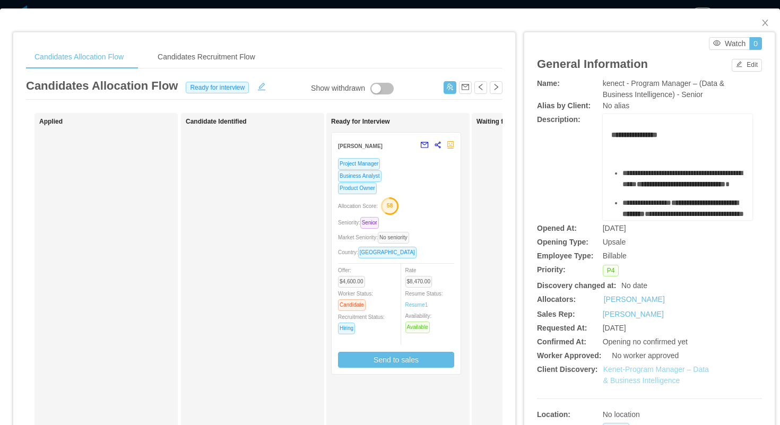
click at [641, 368] on link "Kenet-Program Manager – Data & Business Intelligence" at bounding box center [656, 375] width 106 height 20
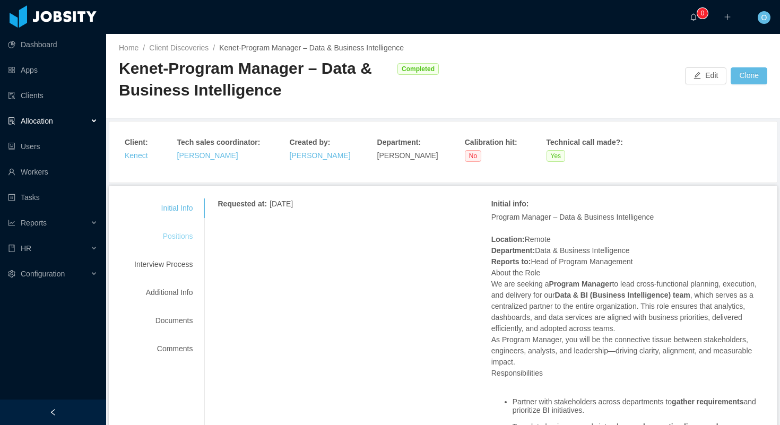
click at [189, 239] on div "Positions" at bounding box center [164, 237] width 84 height 20
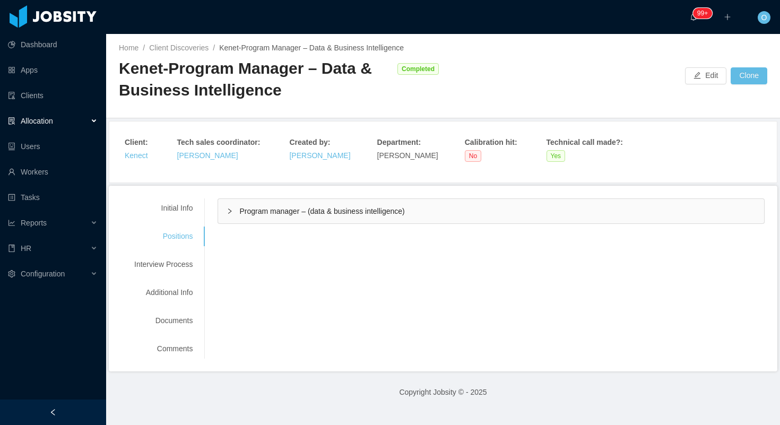
click at [229, 213] on icon "icon: right" at bounding box center [230, 211] width 6 height 6
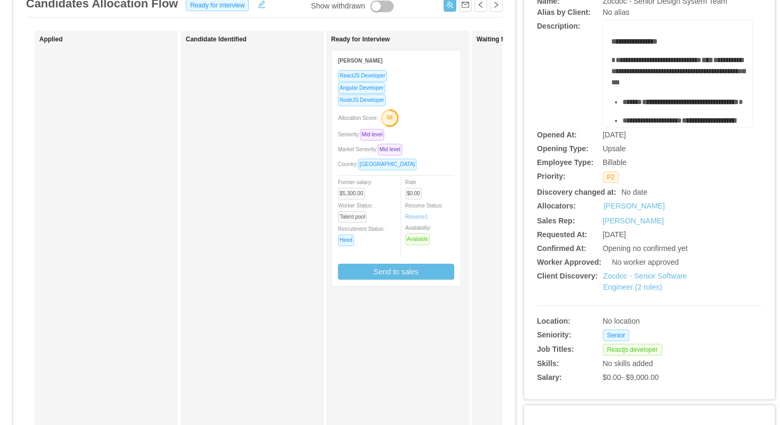
scroll to position [83, 0]
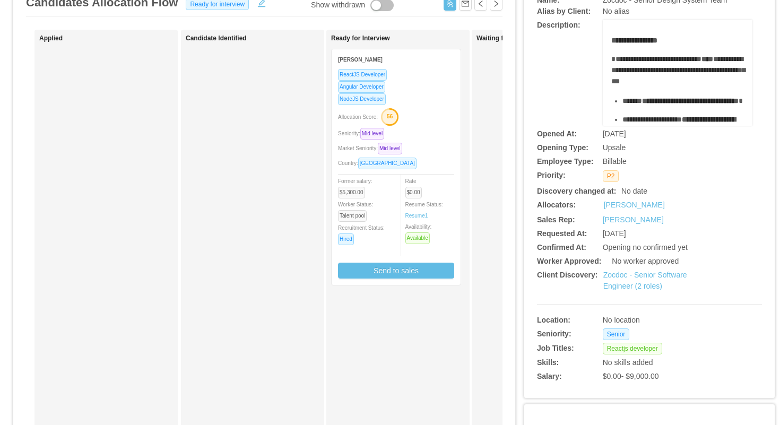
click at [444, 109] on div "Allocation Score: 56" at bounding box center [396, 116] width 116 height 17
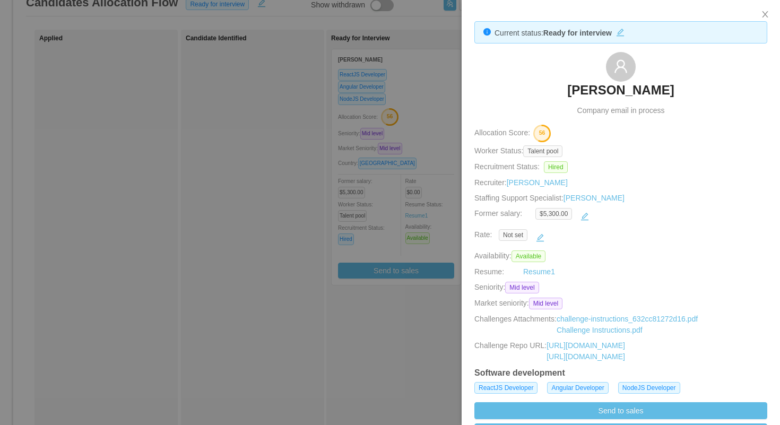
scroll to position [325, 0]
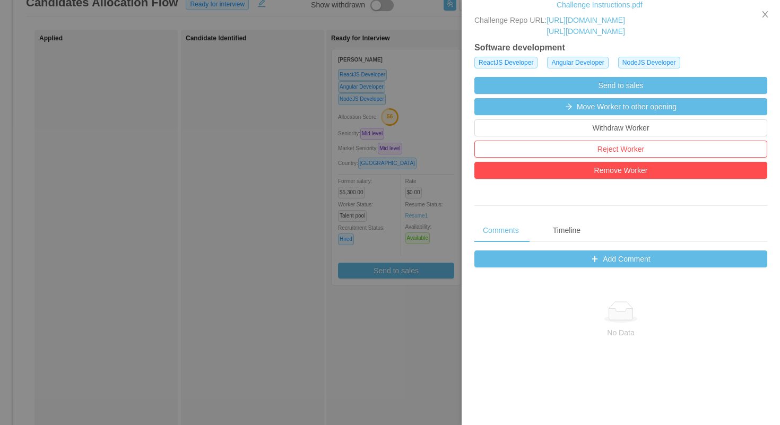
click at [440, 107] on div at bounding box center [390, 212] width 780 height 425
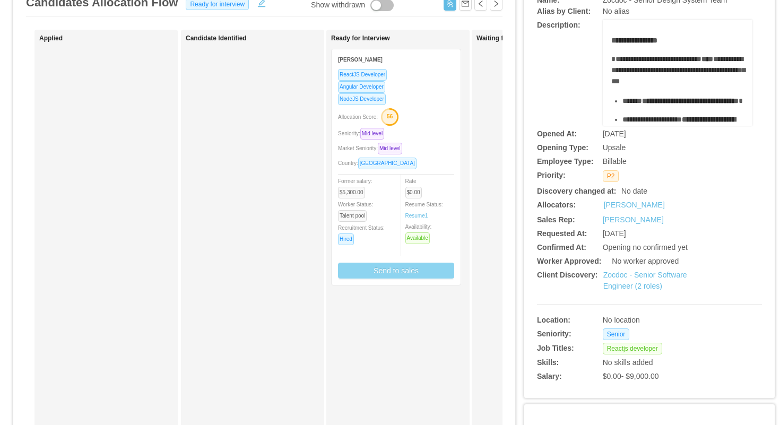
click at [395, 271] on button "Send to sales" at bounding box center [396, 271] width 116 height 16
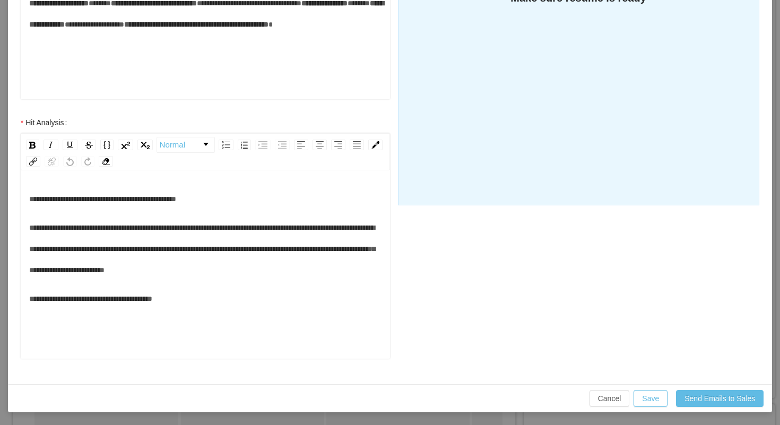
scroll to position [0, 0]
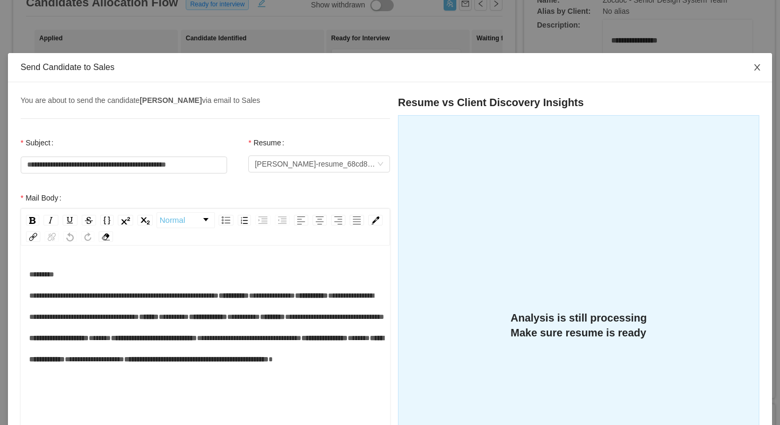
click at [759, 70] on icon "icon: close" at bounding box center [757, 67] width 6 height 6
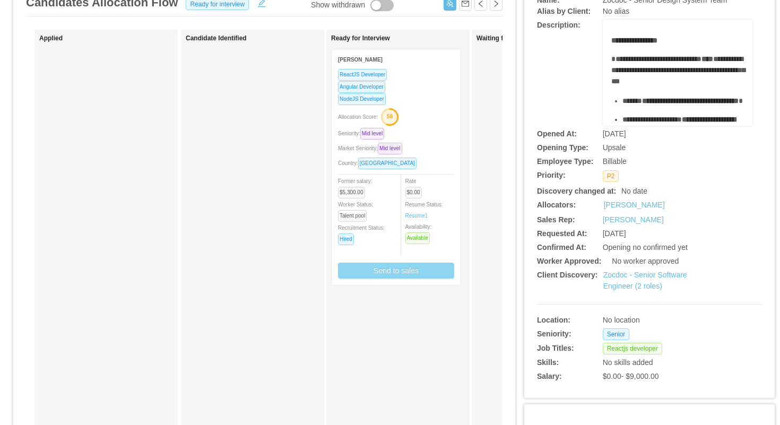
click at [439, 124] on div "Allocation Score: 56" at bounding box center [396, 116] width 116 height 17
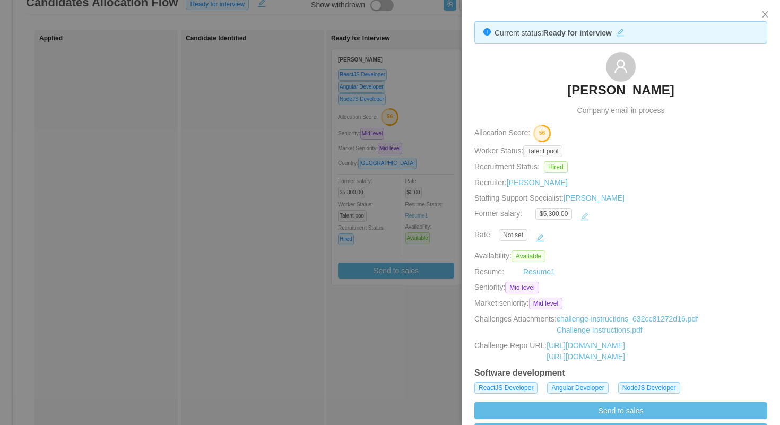
click at [587, 214] on button "button" at bounding box center [584, 216] width 17 height 17
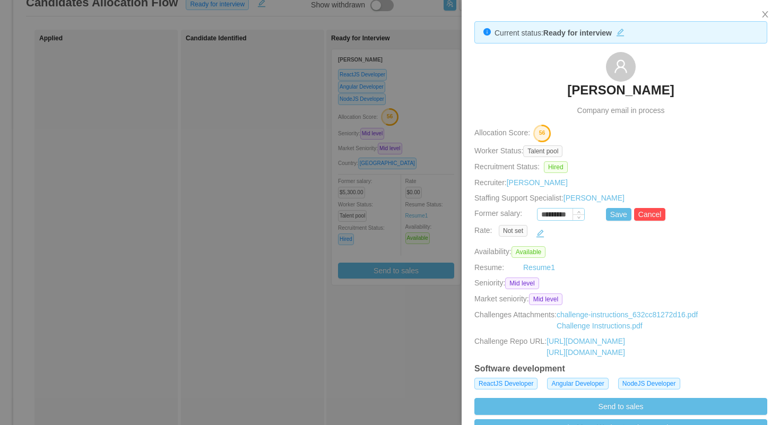
click at [556, 216] on input "*********" at bounding box center [560, 215] width 47 height 12
click at [618, 218] on button "Save" at bounding box center [618, 214] width 25 height 13
type input "*********"
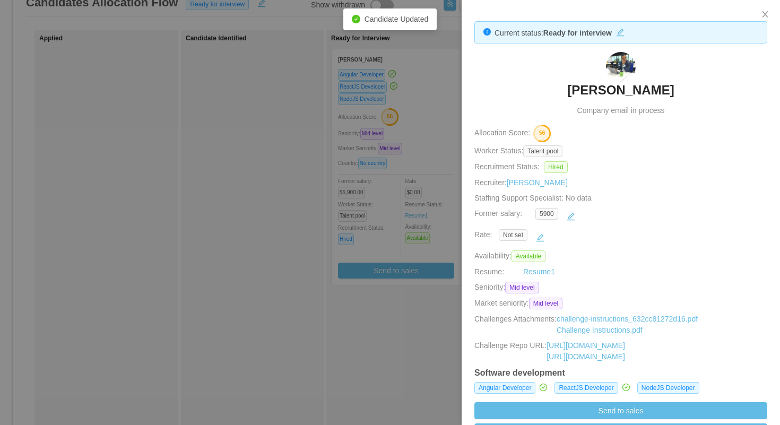
click at [441, 128] on div at bounding box center [390, 212] width 780 height 425
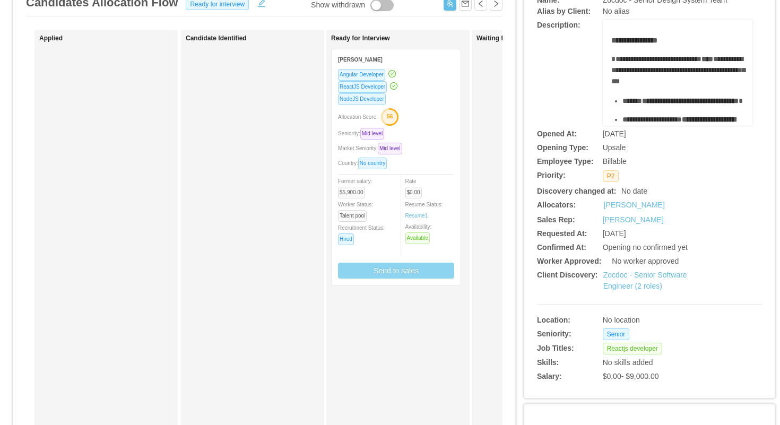
click at [400, 270] on button "Send to sales" at bounding box center [396, 271] width 116 height 16
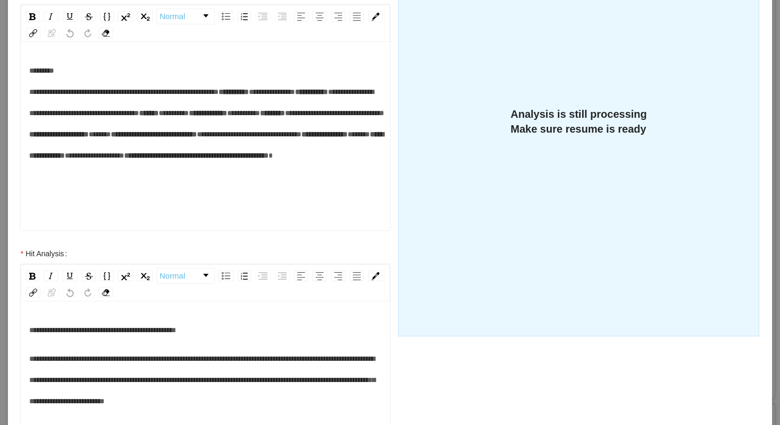
scroll to position [106, 0]
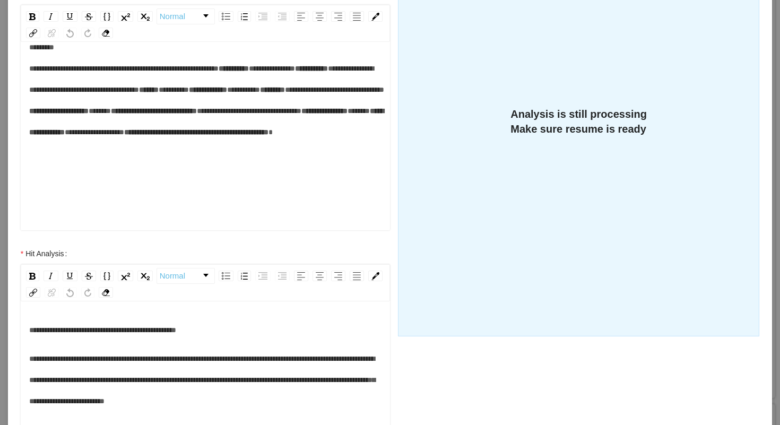
click at [111, 115] on span "*****" at bounding box center [100, 110] width 22 height 7
click at [350, 115] on span "*****" at bounding box center [361, 110] width 22 height 7
drag, startPoint x: 167, startPoint y: 177, endPoint x: 101, endPoint y: 183, distance: 66.5
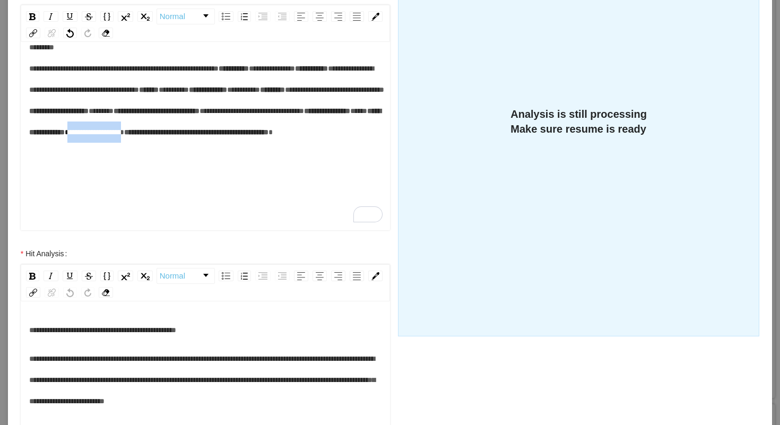
click at [101, 164] on div "**********" at bounding box center [205, 100] width 353 height 127
drag, startPoint x: 132, startPoint y: 179, endPoint x: 102, endPoint y: 179, distance: 29.2
click at [102, 164] on div "**********" at bounding box center [205, 100] width 353 height 127
click at [301, 164] on div "**********" at bounding box center [205, 100] width 353 height 127
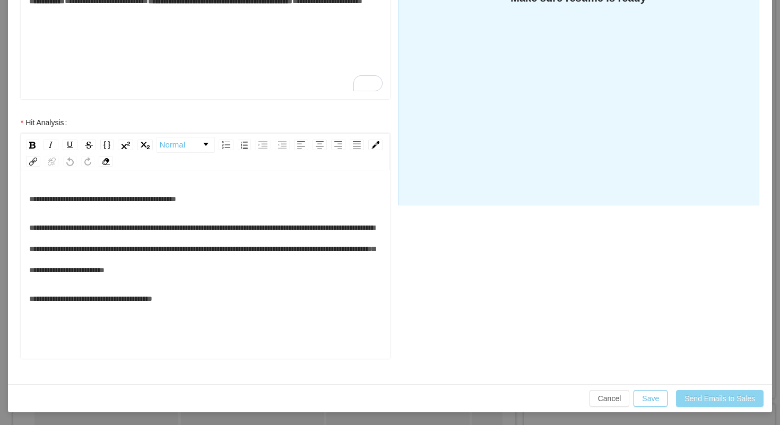
click at [713, 404] on button "Send Emails to Sales" at bounding box center [720, 398] width 88 height 17
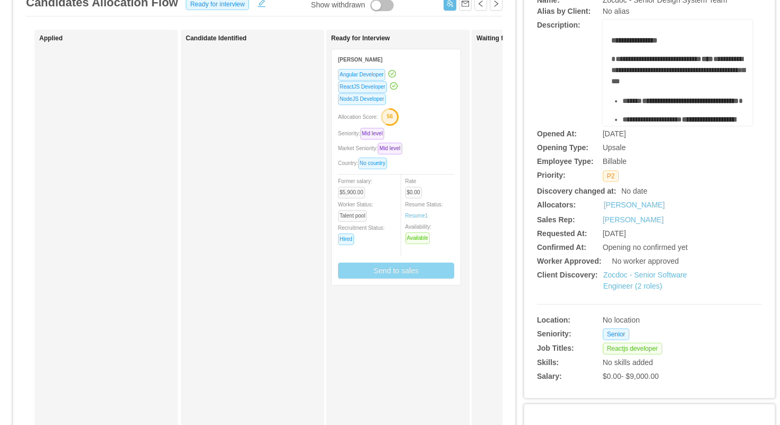
scroll to position [282, 0]
